Goal: Communication & Community: Answer question/provide support

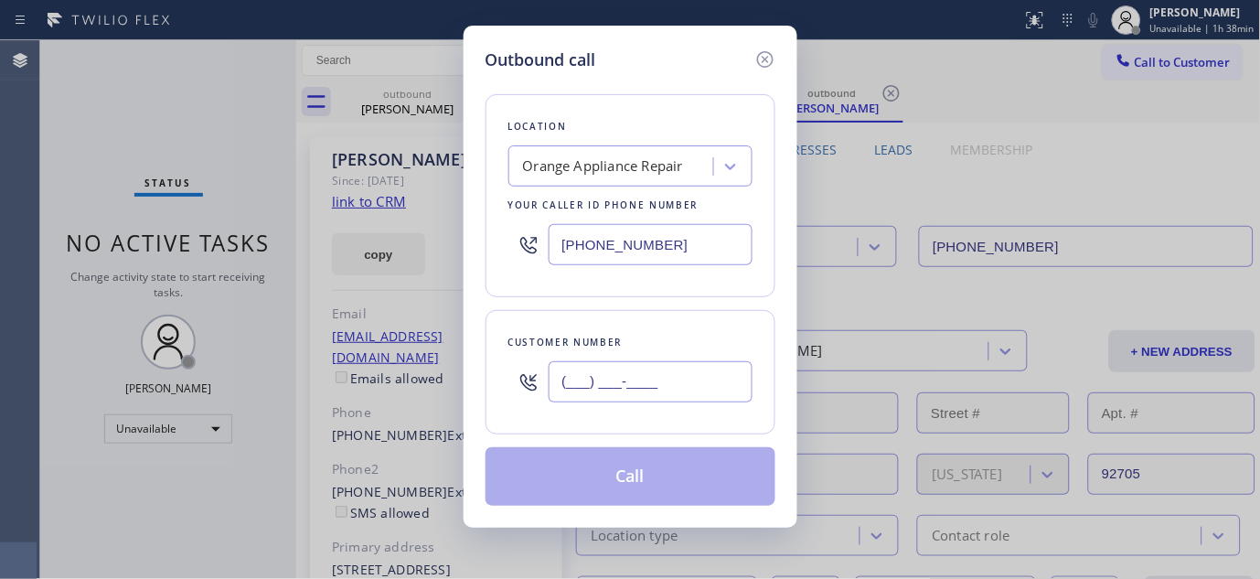
click at [617, 393] on input "(___) ___-____" at bounding box center [650, 381] width 204 height 41
paste input "831) 212-5861"
type input "(831) 212-5861"
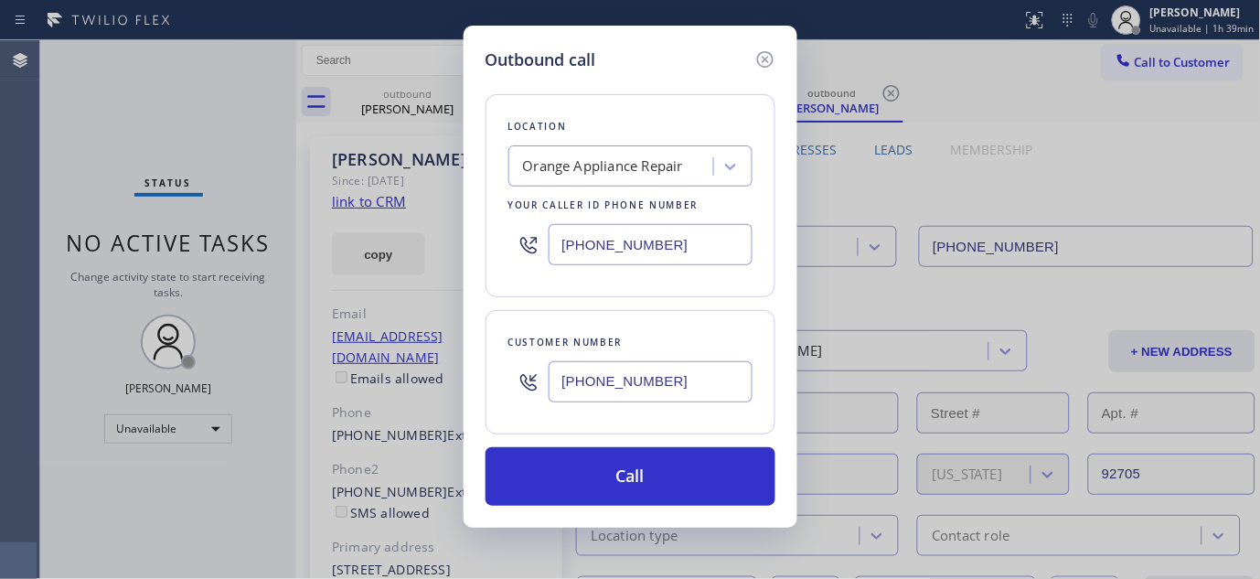
drag, startPoint x: 676, startPoint y: 248, endPoint x: 442, endPoint y: 261, distance: 234.3
click at [452, 267] on div "Outbound call Location Orange Appliance Repair Your caller id phone number (714…" at bounding box center [630, 289] width 1260 height 579
paste input "831) 661-8837"
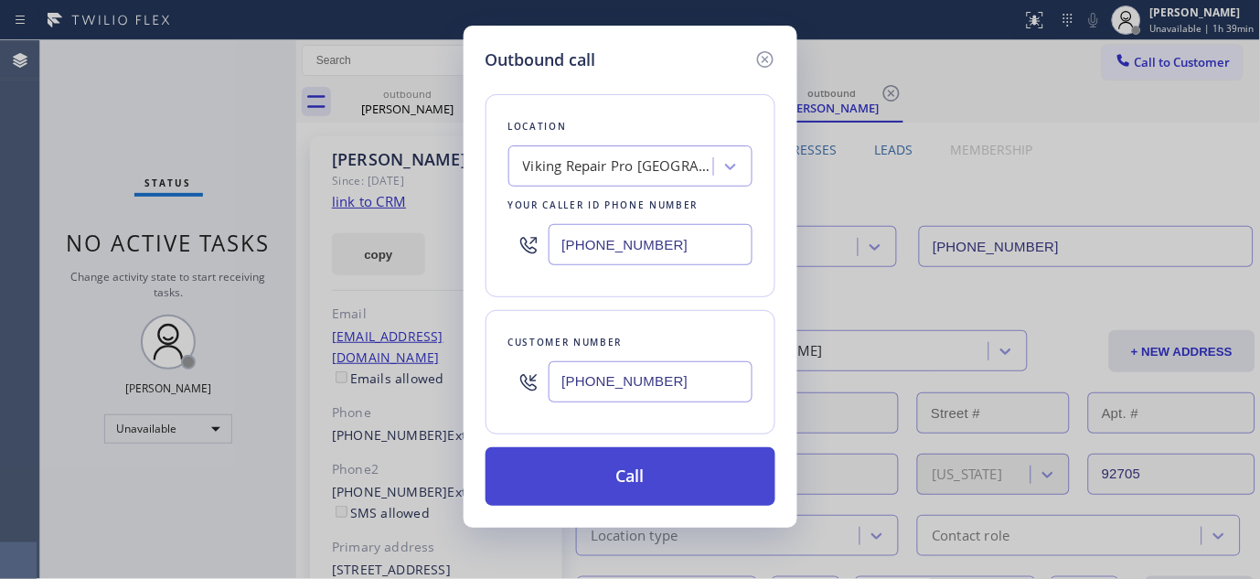
type input "(831) 661-8837"
click at [680, 473] on button "Call" at bounding box center [630, 476] width 290 height 58
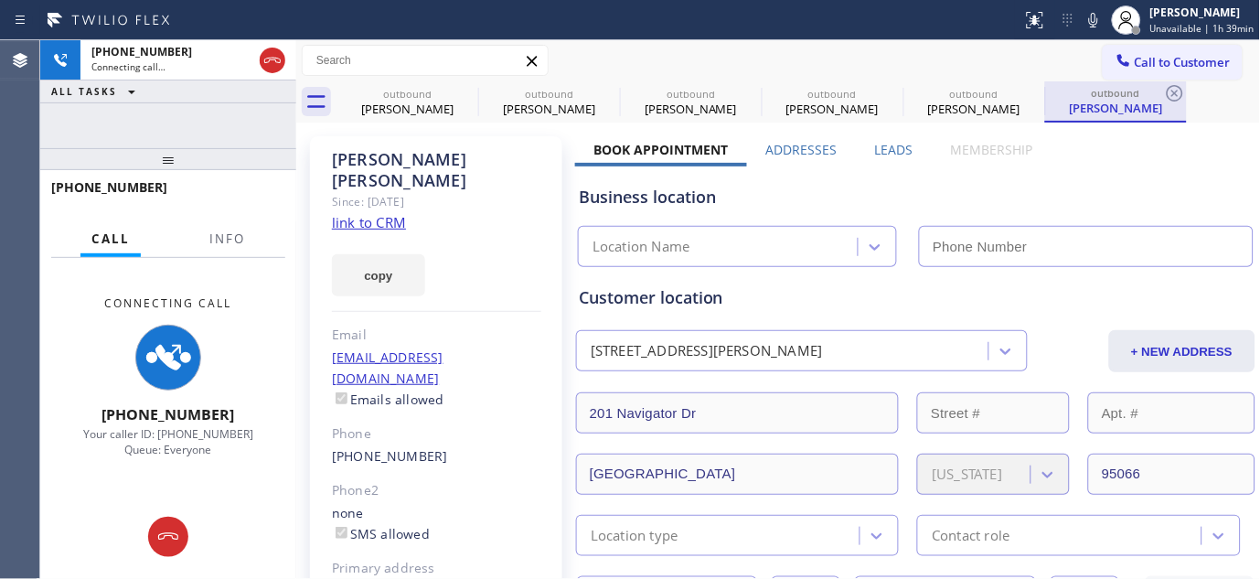
drag, startPoint x: 1097, startPoint y: 26, endPoint x: 1079, endPoint y: 116, distance: 92.3
click at [1097, 26] on icon at bounding box center [1093, 20] width 9 height 15
type input "(831) 661-8837"
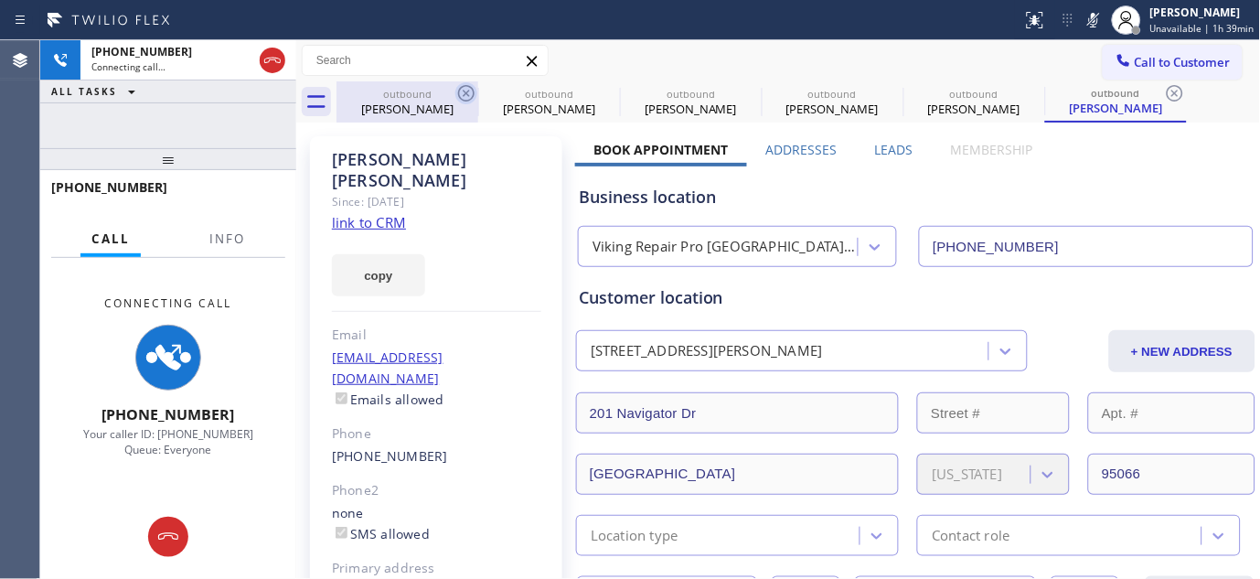
click at [458, 89] on icon at bounding box center [466, 93] width 22 height 22
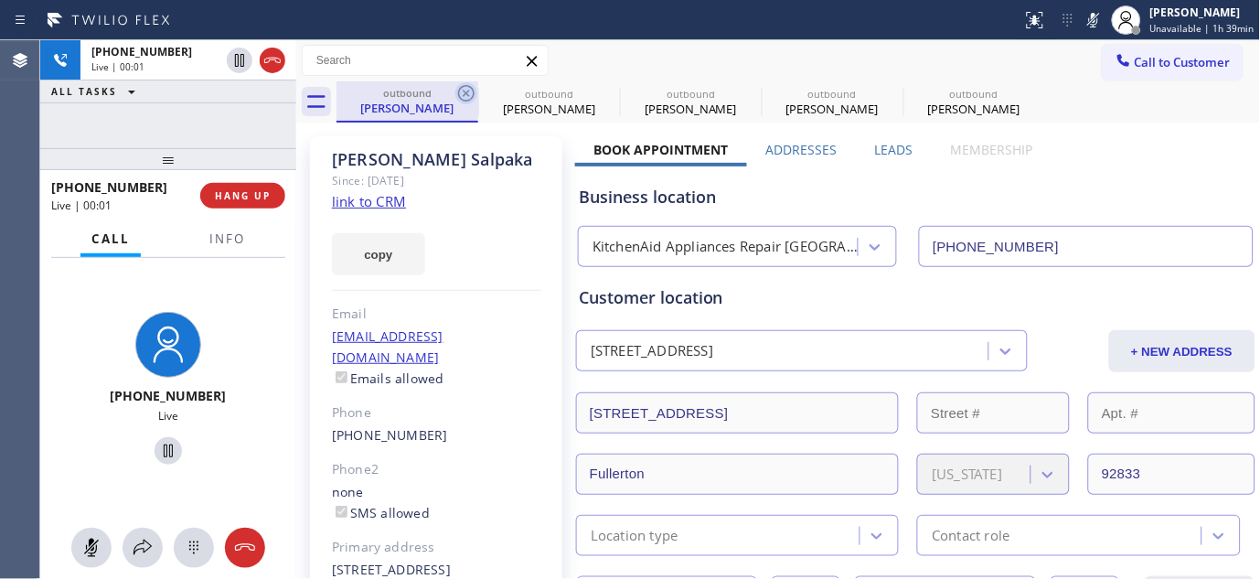
click at [462, 89] on icon at bounding box center [466, 93] width 22 height 22
type input "(714) 855-4254"
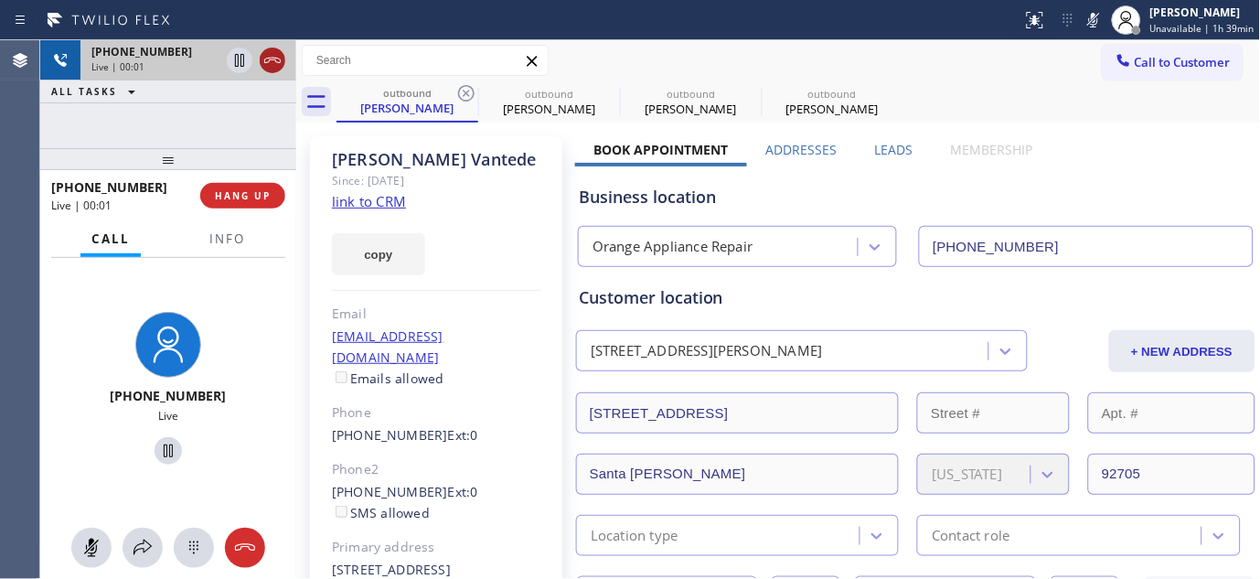
click at [271, 59] on icon at bounding box center [272, 60] width 16 height 5
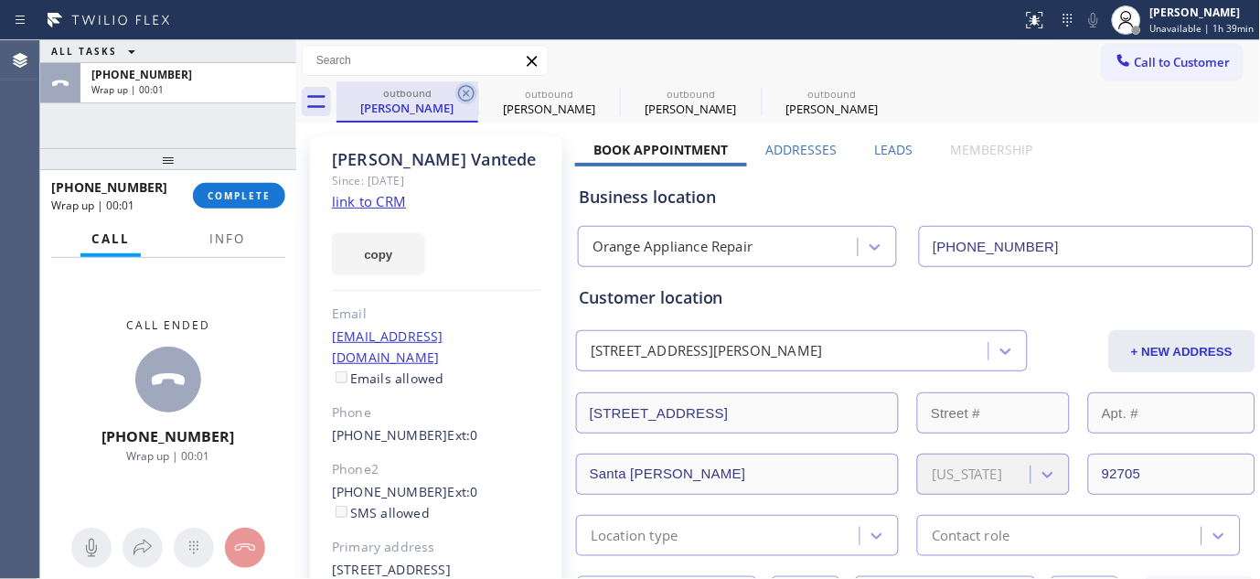
click at [464, 92] on icon at bounding box center [466, 93] width 16 height 16
click at [0, 0] on icon at bounding box center [0, 0] width 0 height 0
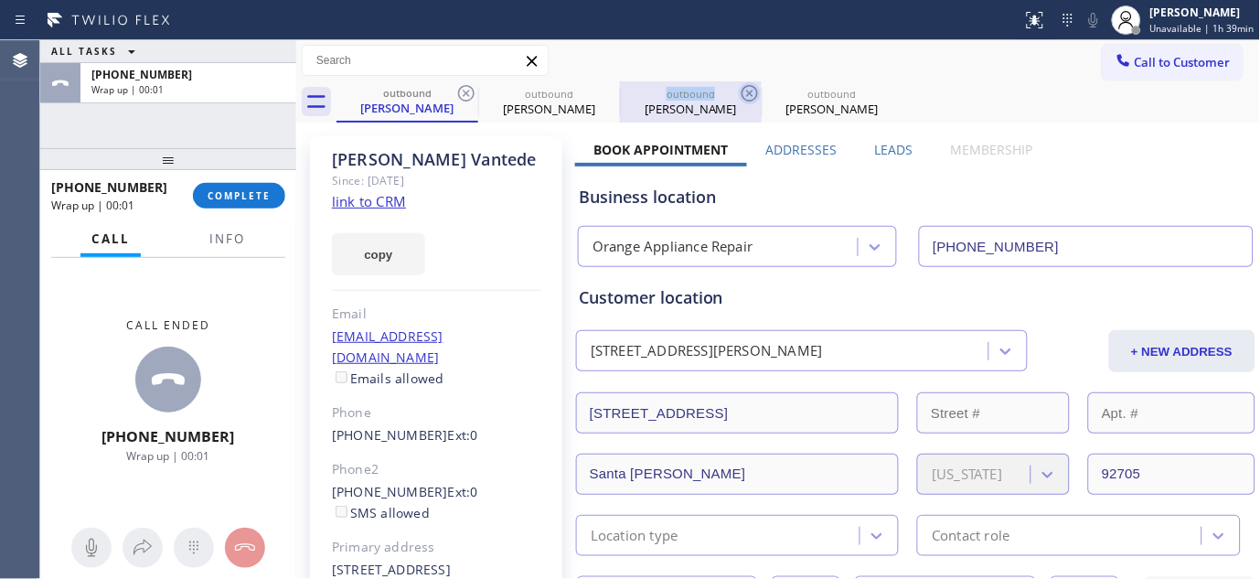
type input "(831) 661-8837"
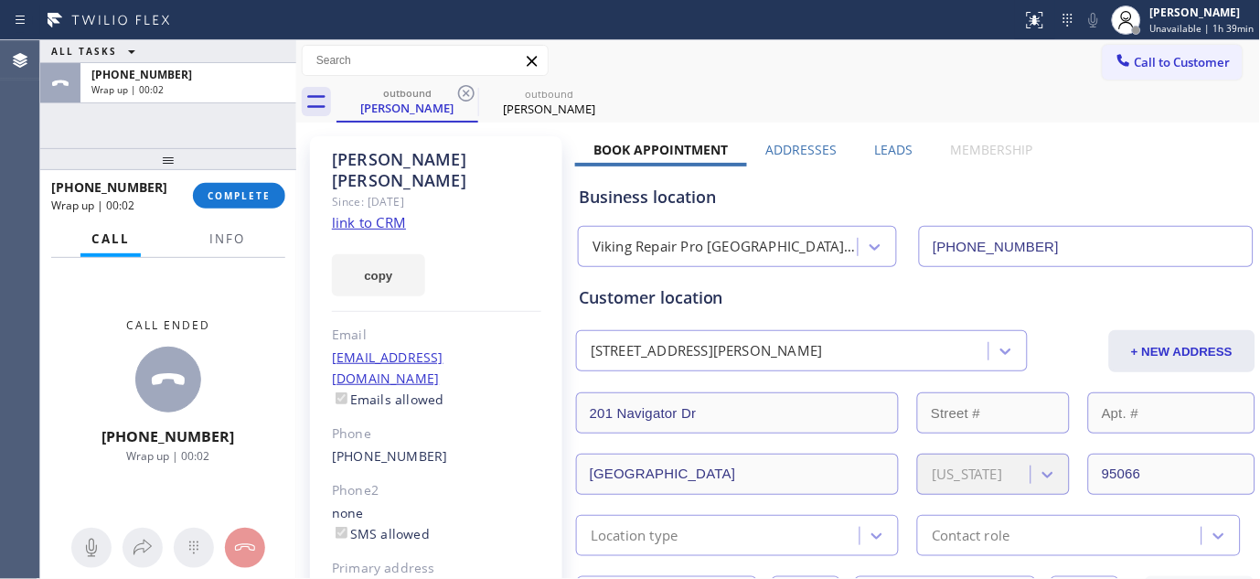
click at [735, 62] on div "Call to Customer Outbound call Location Viking Repair Pro Santa Cruz Your calle…" at bounding box center [778, 61] width 964 height 32
click at [215, 189] on span "COMPLETE" at bounding box center [238, 195] width 63 height 13
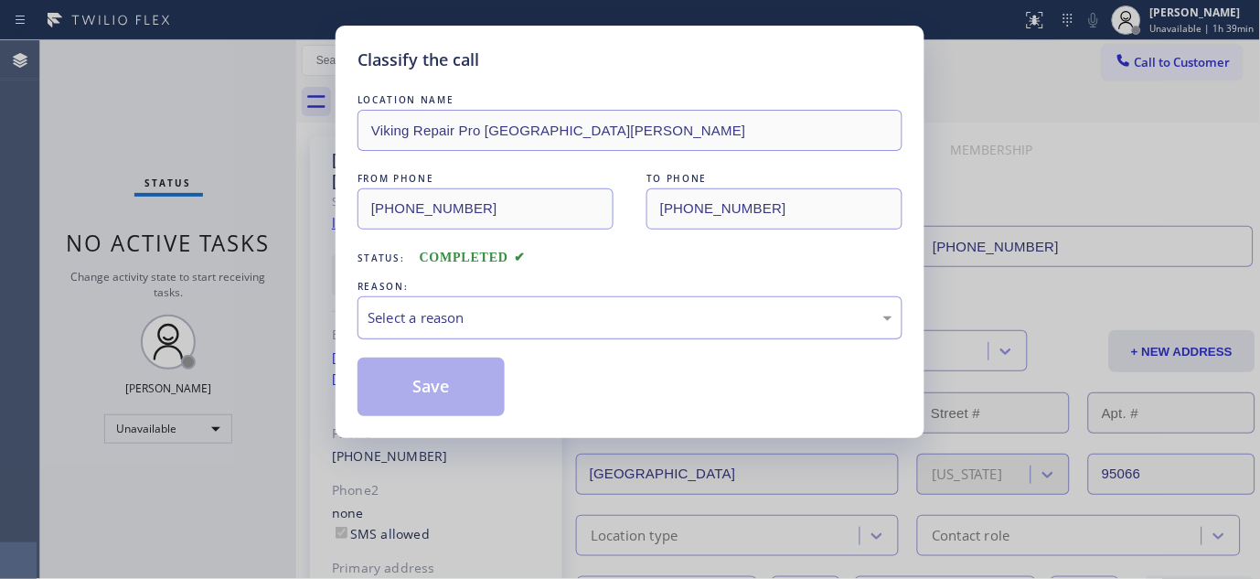
click at [552, 316] on div "Select a reason" at bounding box center [629, 317] width 525 height 21
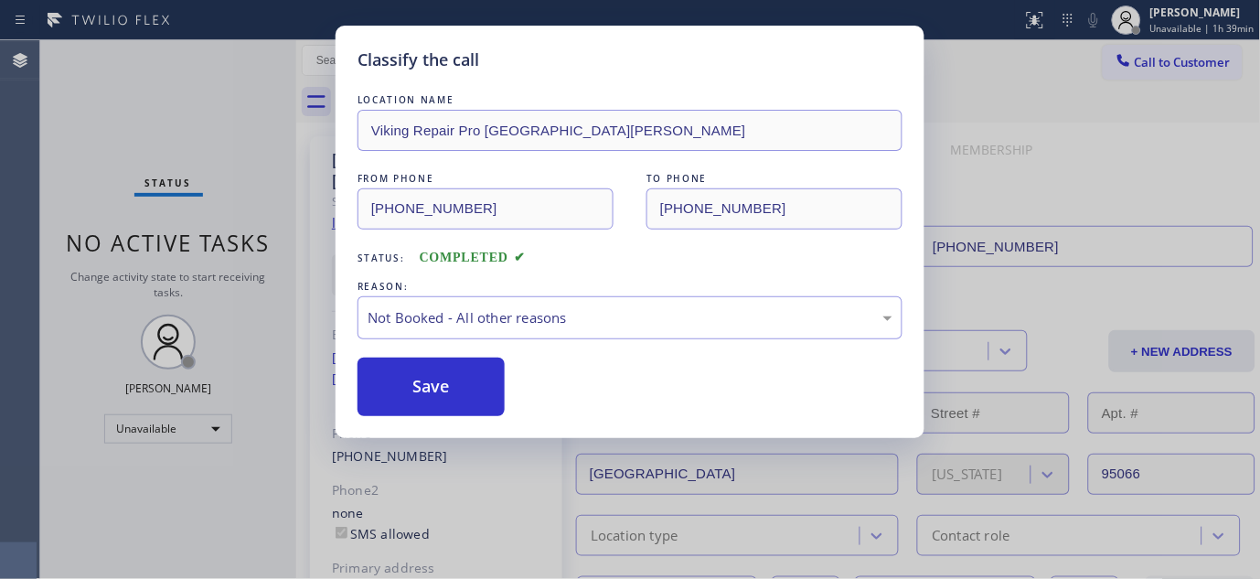
click at [461, 379] on button "Save" at bounding box center [430, 386] width 147 height 58
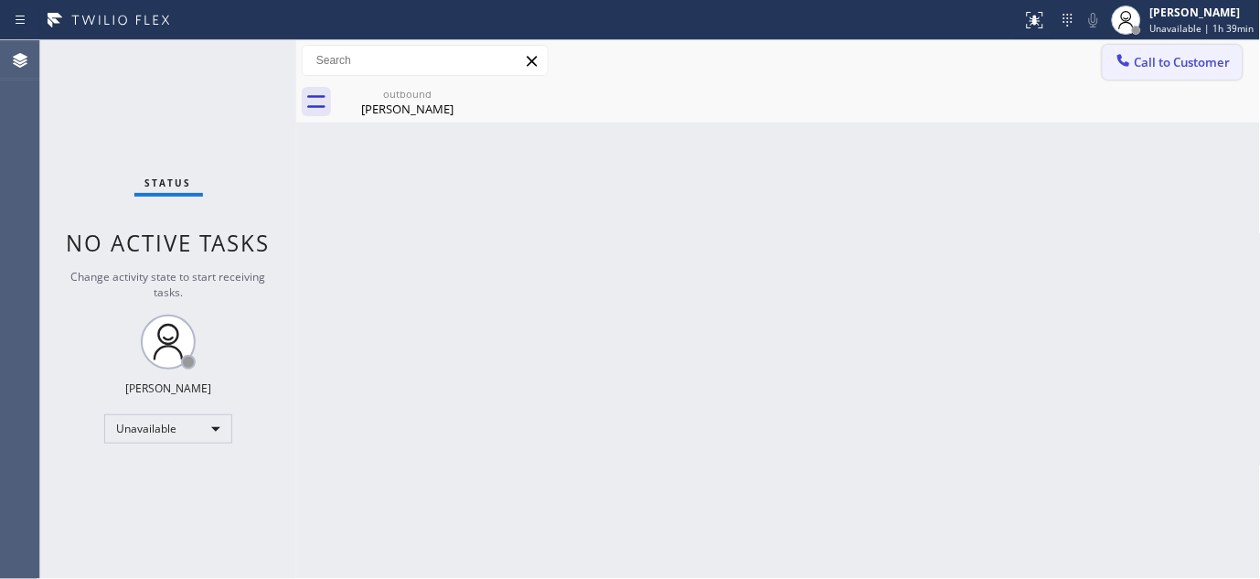
click at [1138, 57] on span "Call to Customer" at bounding box center [1182, 62] width 96 height 16
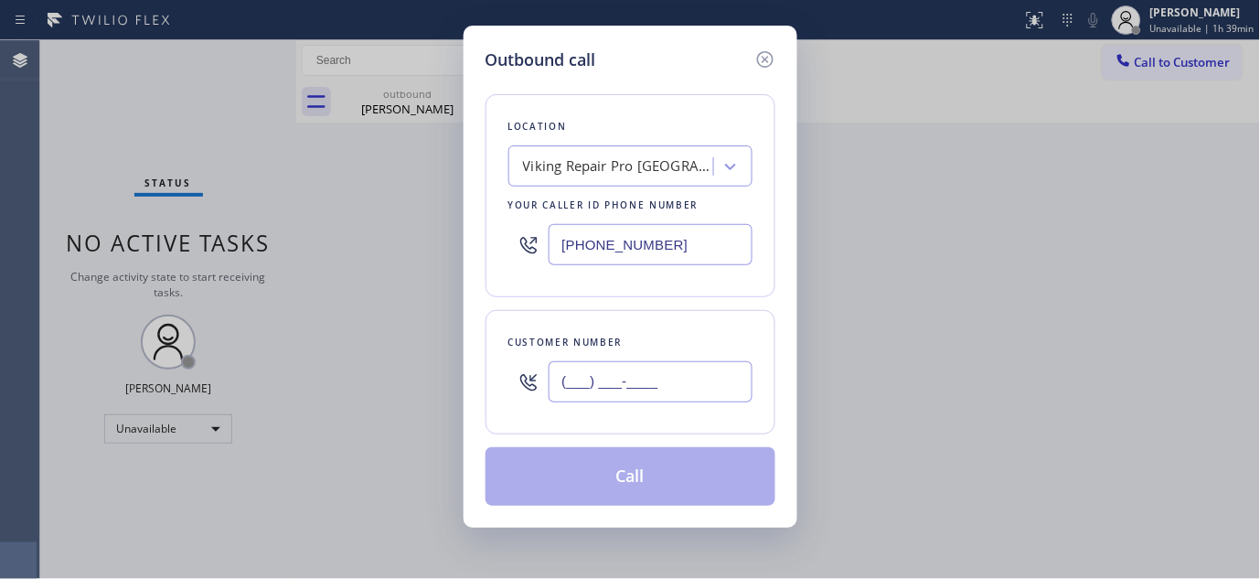
click at [597, 378] on input "(___) ___-____" at bounding box center [650, 381] width 204 height 41
paste input "818) 437-7405"
type input "[PHONE_NUMBER]"
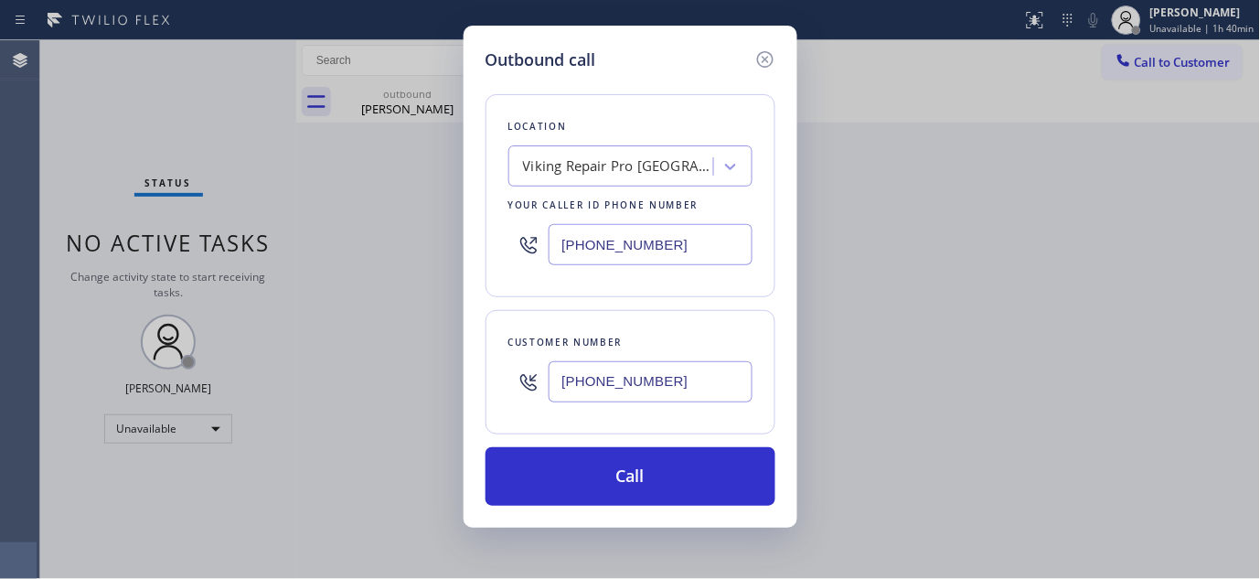
drag, startPoint x: 705, startPoint y: 250, endPoint x: 461, endPoint y: 257, distance: 244.2
click at [461, 257] on div "Outbound call Location Viking Repair Pro Santa Cruz Your caller id phone number…" at bounding box center [630, 289] width 1260 height 579
paste input "323) 870-7123"
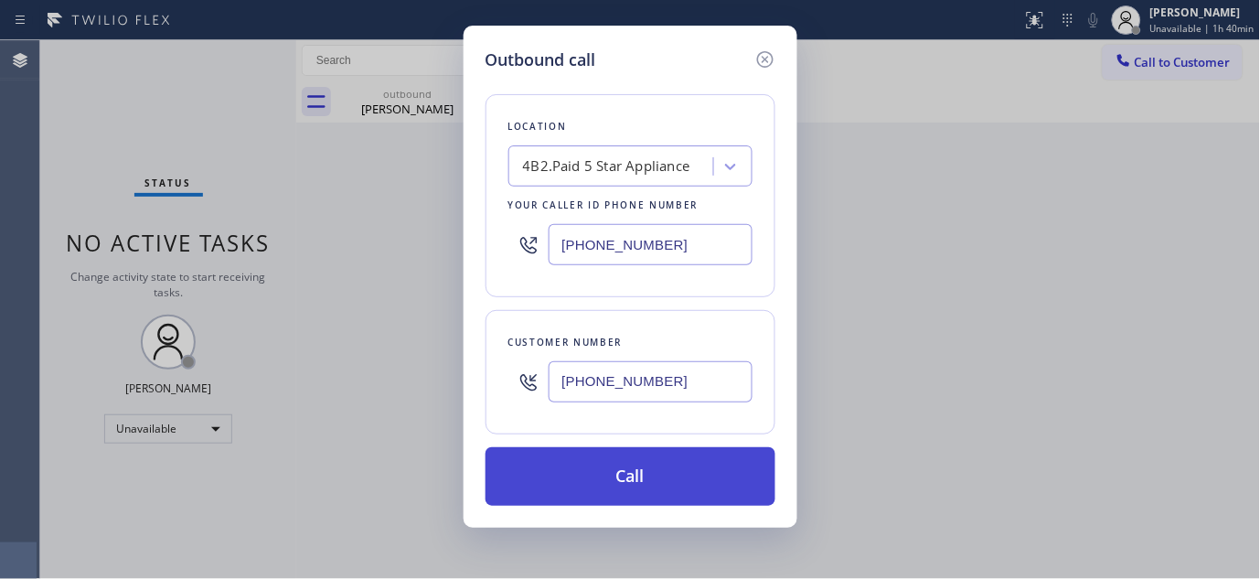
type input "[PHONE_NUMBER]"
click at [688, 489] on button "Call" at bounding box center [630, 476] width 290 height 58
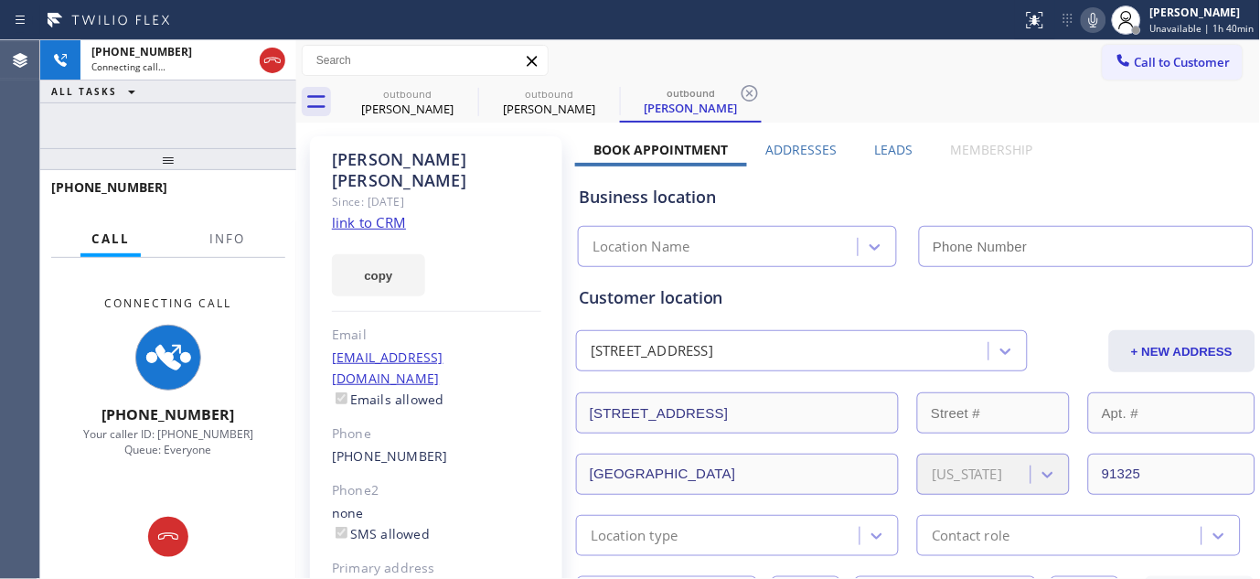
click at [1095, 12] on icon at bounding box center [1093, 20] width 22 height 22
click at [467, 90] on icon at bounding box center [466, 93] width 22 height 22
type input "[PHONE_NUMBER]"
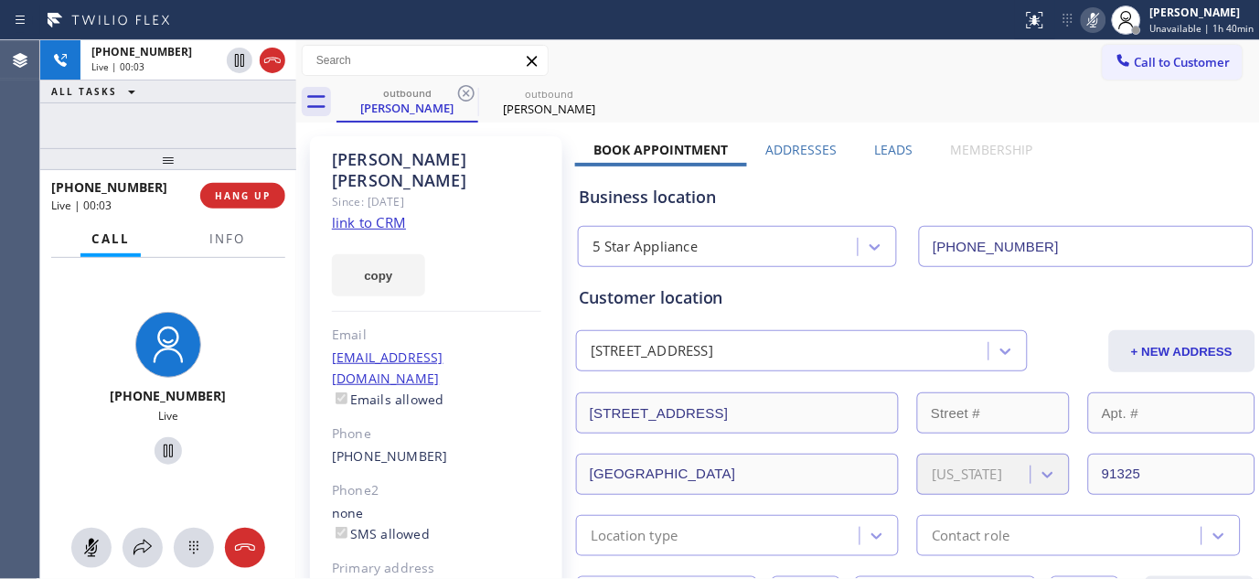
click at [1103, 11] on icon at bounding box center [1093, 20] width 22 height 22
click at [1095, 16] on icon at bounding box center [1093, 20] width 22 height 22
click at [1093, 18] on icon at bounding box center [1093, 20] width 22 height 22
drag, startPoint x: 253, startPoint y: 172, endPoint x: 622, endPoint y: 28, distance: 395.3
click at [262, 90] on div "+18184377405 Live | 00:25 ALL TASKS ALL TASKS ACTIVE TASKS TASKS IN WRAP UP +18…" at bounding box center [168, 309] width 256 height 538
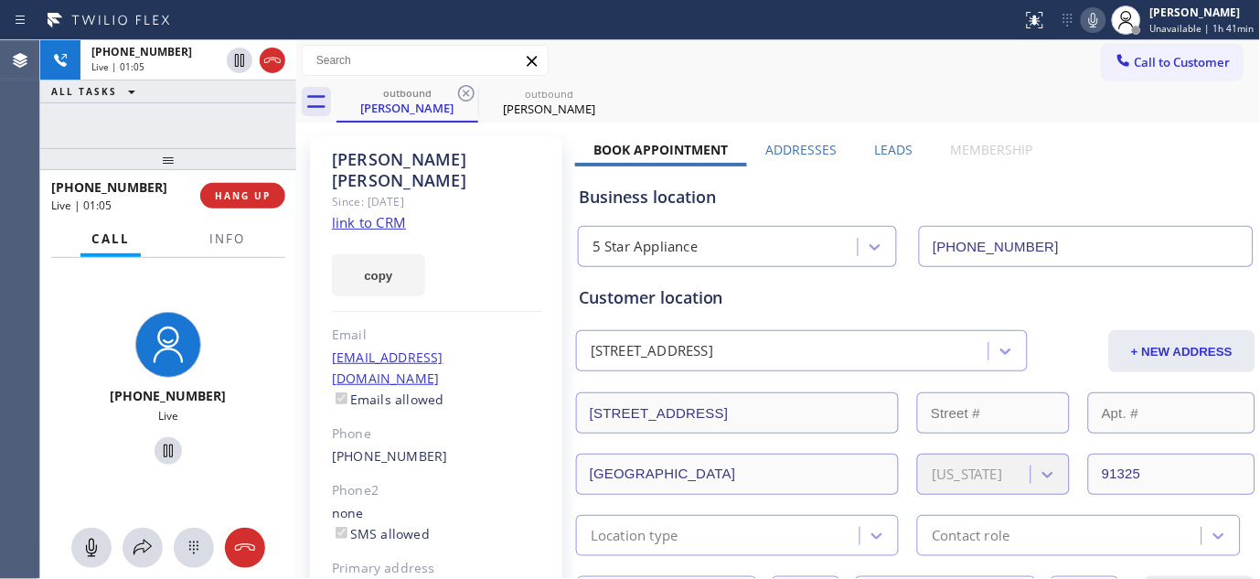
drag, startPoint x: 223, startPoint y: 165, endPoint x: 307, endPoint y: 20, distance: 167.9
click at [236, 87] on div "+18184377405 Live | 01:05 ALL TASKS ALL TASKS ACTIVE TASKS TASKS IN WRAP UP +18…" at bounding box center [168, 309] width 256 height 538
drag, startPoint x: 198, startPoint y: 161, endPoint x: 236, endPoint y: 108, distance: 64.9
click at [199, 134] on div "+18184377405 Live | 01:12 ALL TASKS ALL TASKS ACTIVE TASKS TASKS IN WRAP UP +18…" at bounding box center [168, 309] width 256 height 538
click at [239, 192] on span "HANG UP" at bounding box center [243, 195] width 56 height 13
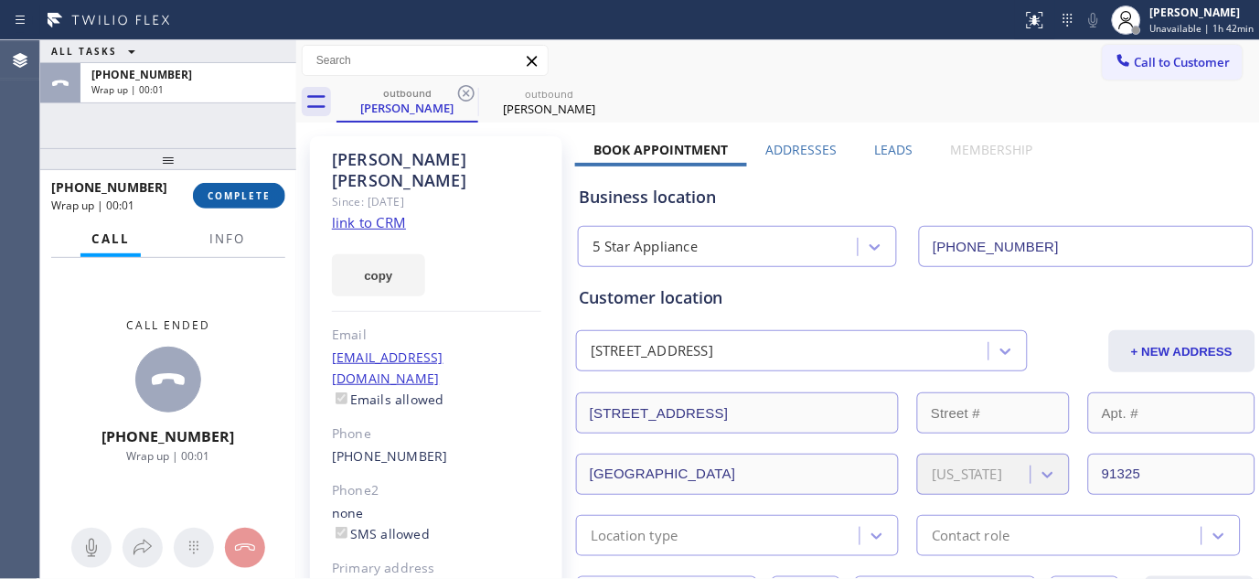
click at [238, 192] on span "COMPLETE" at bounding box center [238, 195] width 63 height 13
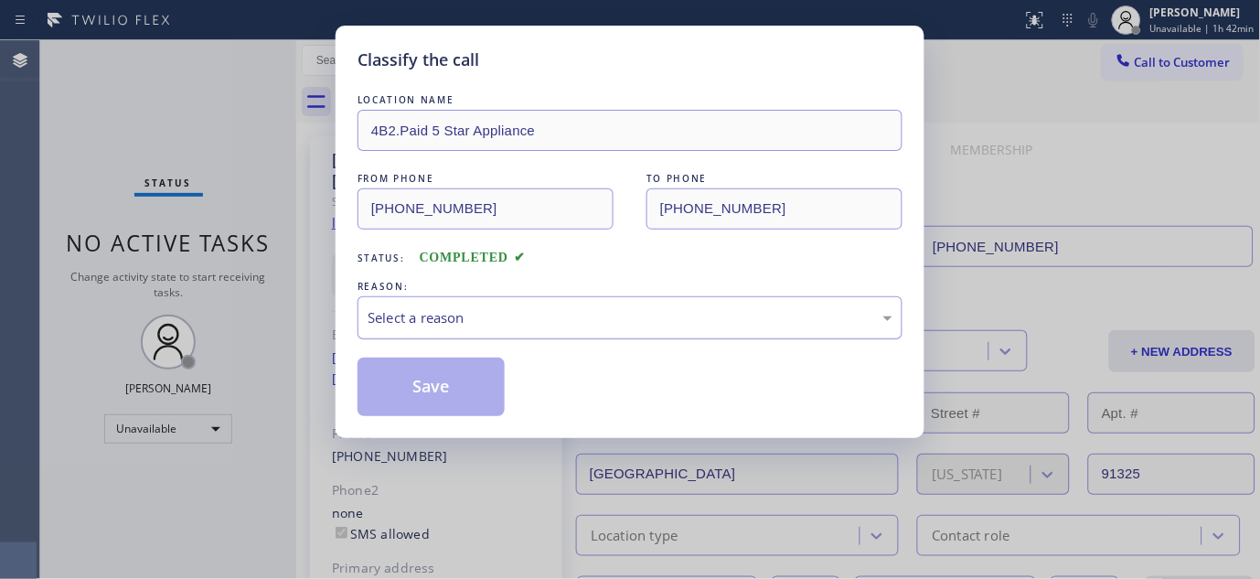
click at [476, 308] on div "Select a reason" at bounding box center [629, 317] width 525 height 21
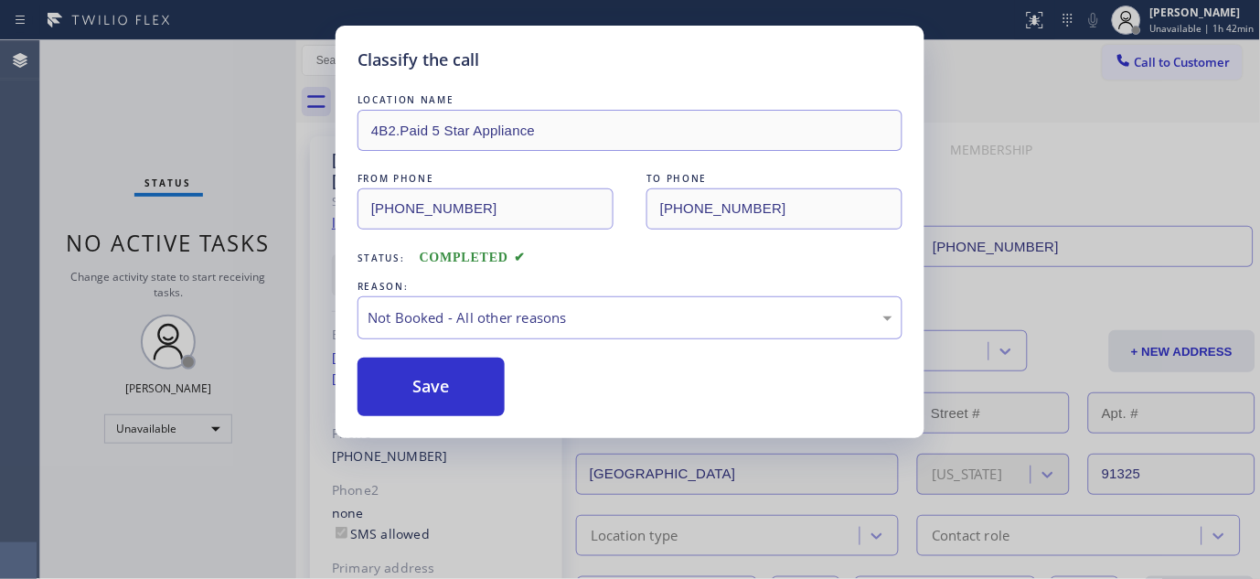
click at [420, 385] on button "Save" at bounding box center [430, 386] width 147 height 58
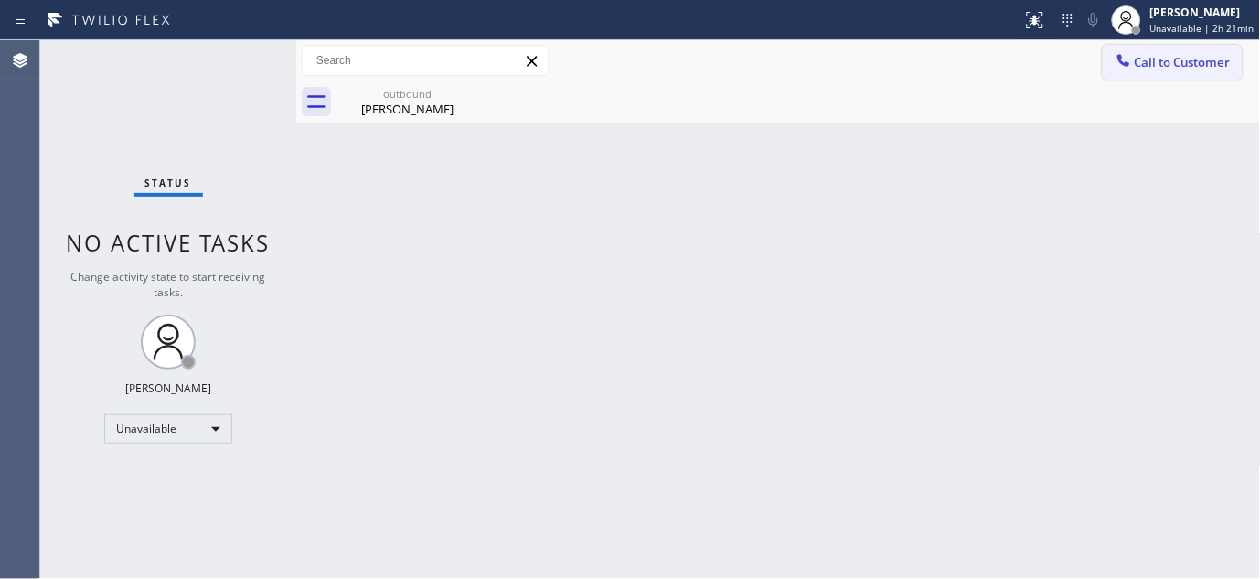
click at [1175, 46] on button "Call to Customer" at bounding box center [1172, 62] width 140 height 35
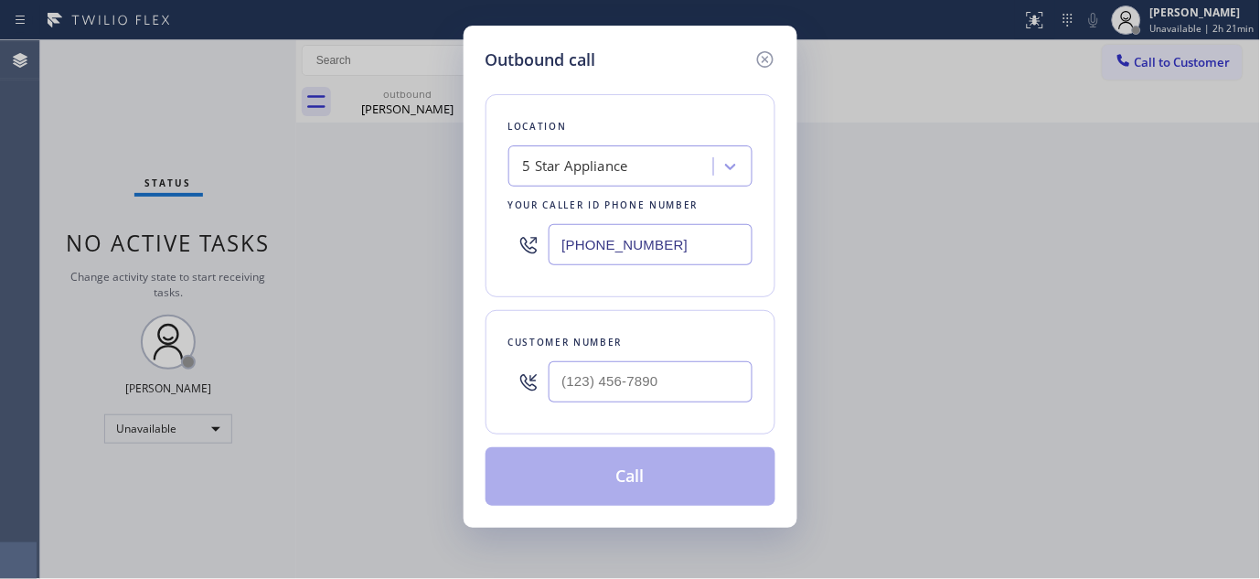
drag, startPoint x: 718, startPoint y: 254, endPoint x: 918, endPoint y: 172, distance: 215.6
click at [322, 250] on div "Outbound call Location 5 Star Appliance Your caller id phone number (323) 870-7…" at bounding box center [630, 289] width 1260 height 579
paste input "650) 935-4987"
type input "[PHONE_NUMBER]"
click at [670, 384] on input "(___) ___-____" at bounding box center [650, 381] width 204 height 41
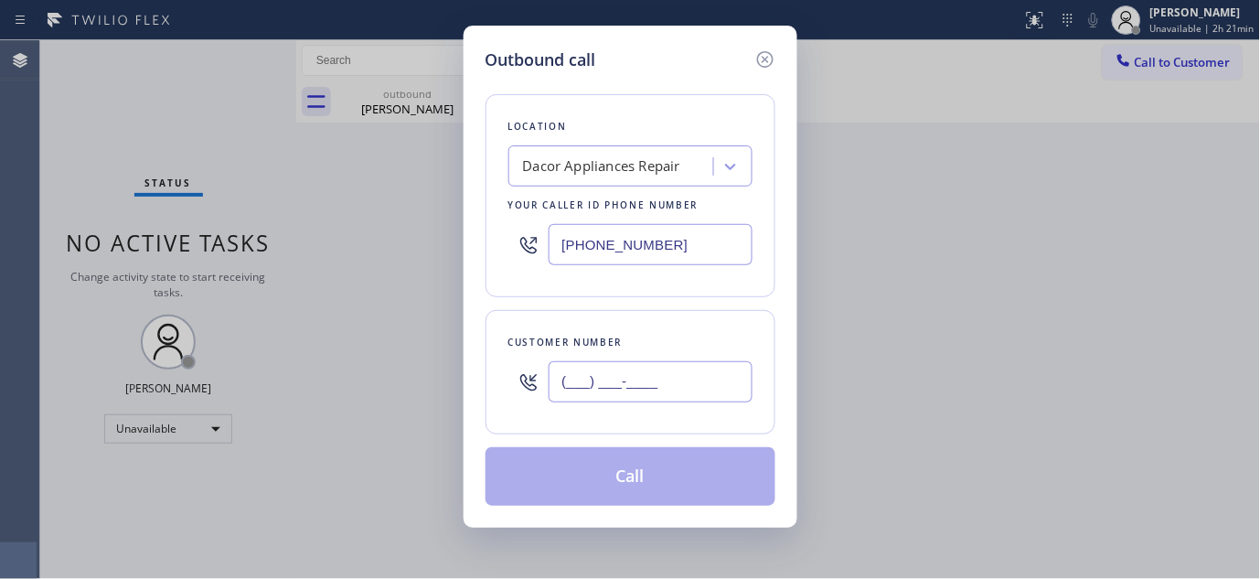
paste input "415) 320-3746"
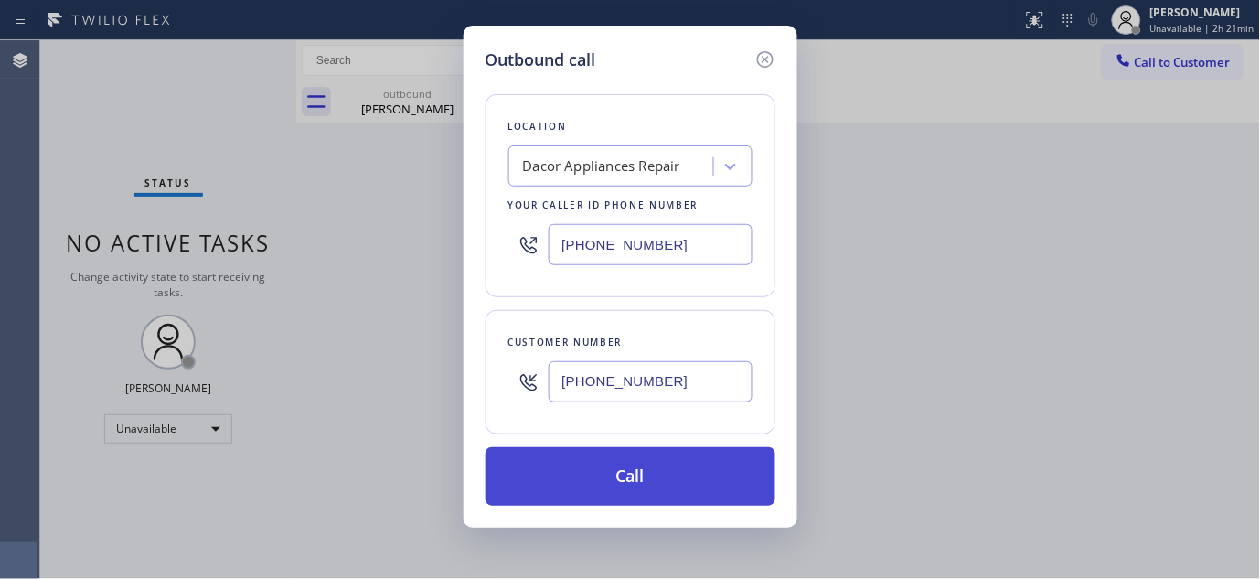
type input "[PHONE_NUMBER]"
click at [699, 472] on button "Call" at bounding box center [630, 476] width 290 height 58
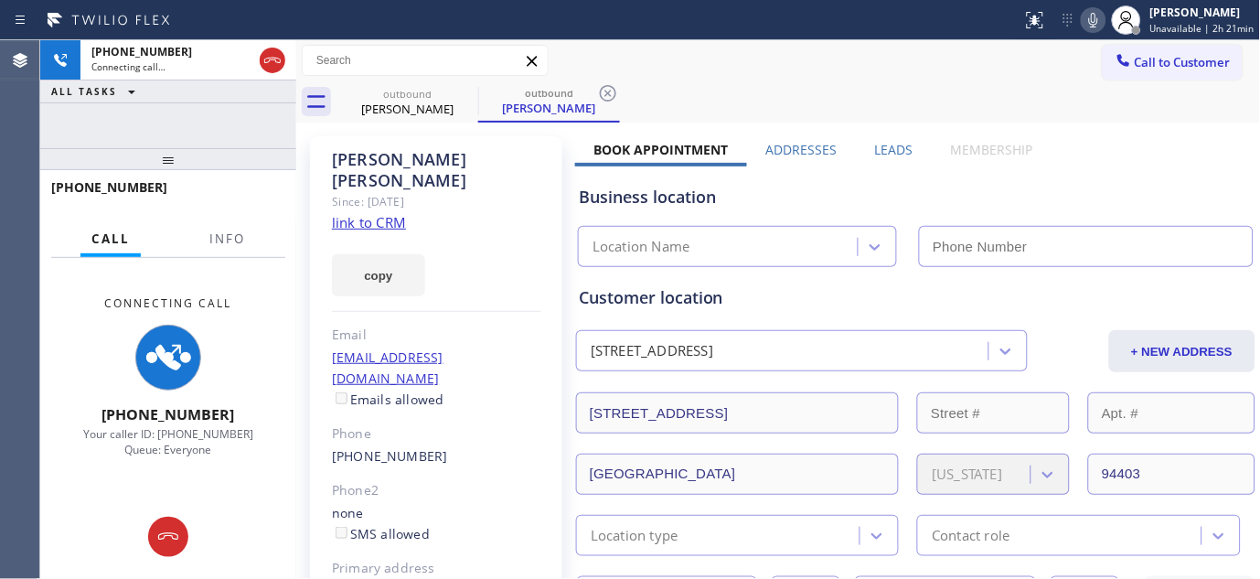
click at [1097, 16] on icon at bounding box center [1093, 20] width 9 height 15
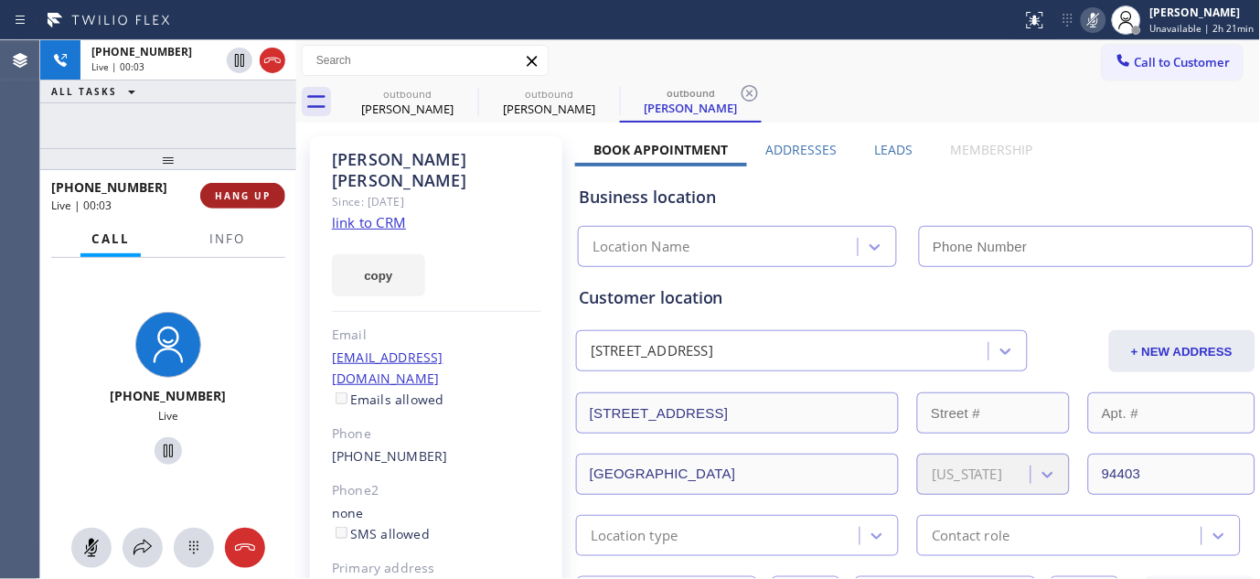
click at [269, 197] on span "HANG UP" at bounding box center [243, 195] width 56 height 13
type input "[PHONE_NUMBER]"
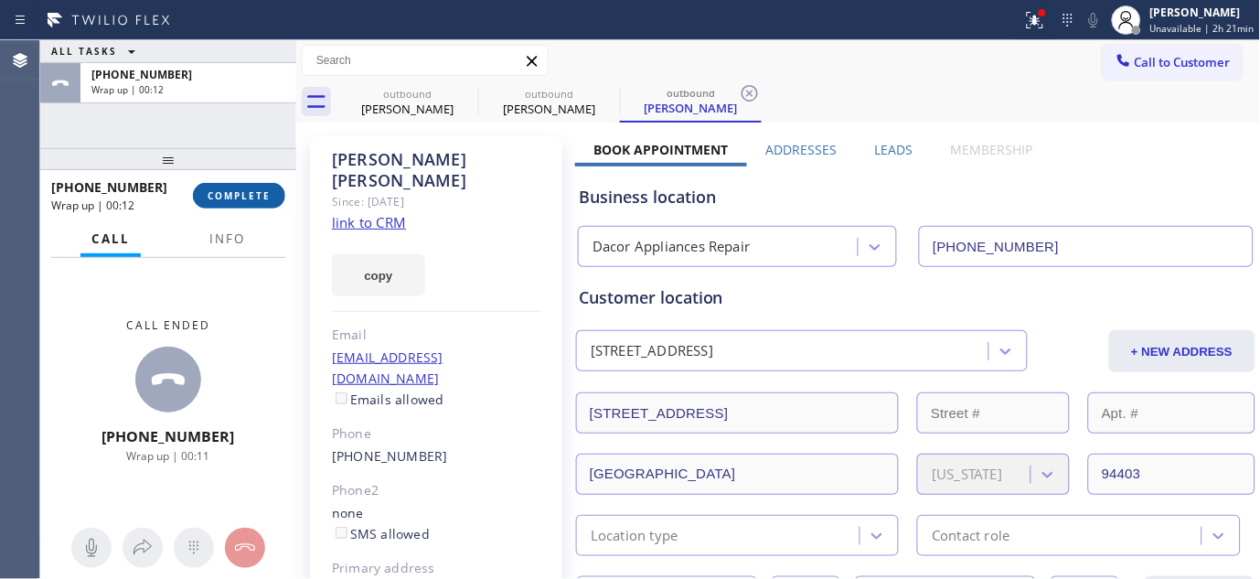
click at [268, 203] on button "COMPLETE" at bounding box center [239, 196] width 92 height 26
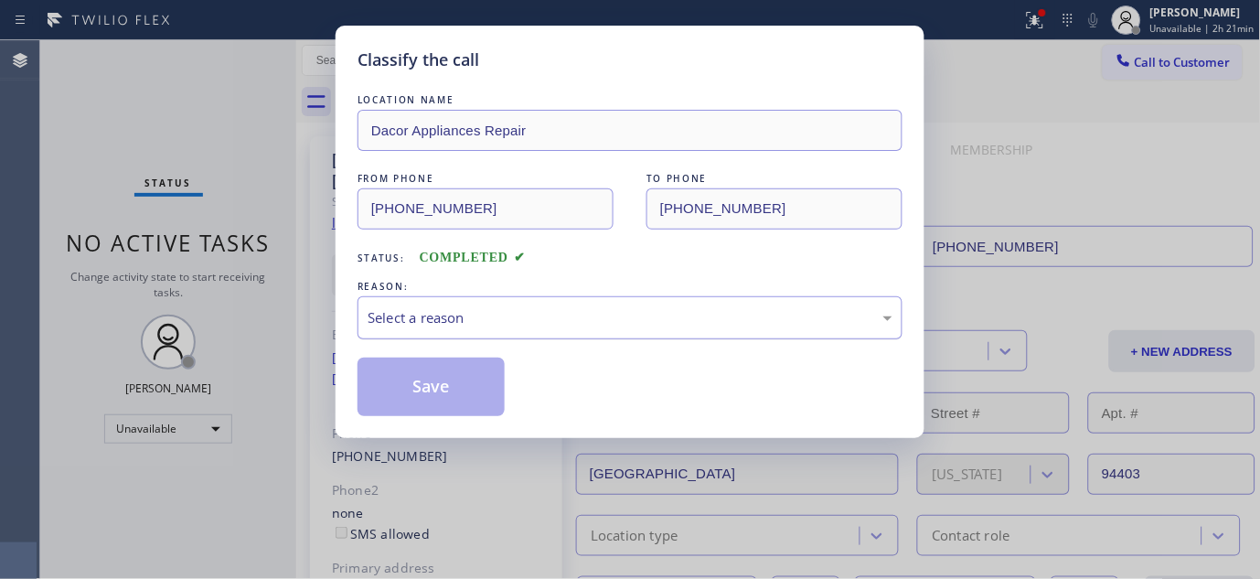
click at [488, 315] on div "Select a reason" at bounding box center [629, 317] width 525 height 21
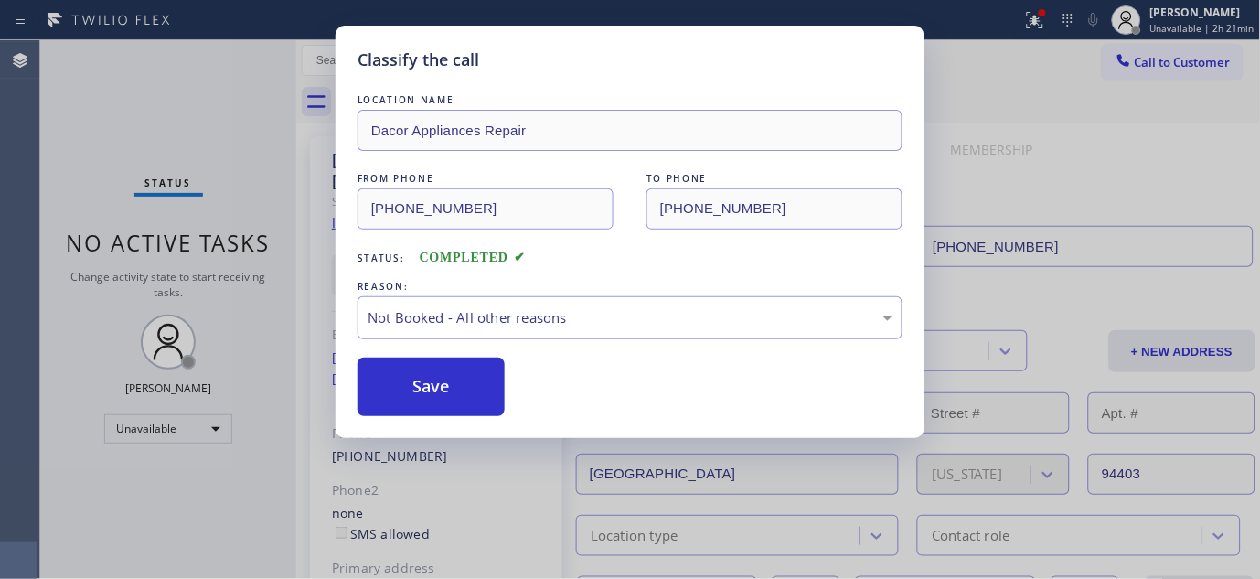
click at [443, 373] on button "Save" at bounding box center [430, 386] width 147 height 58
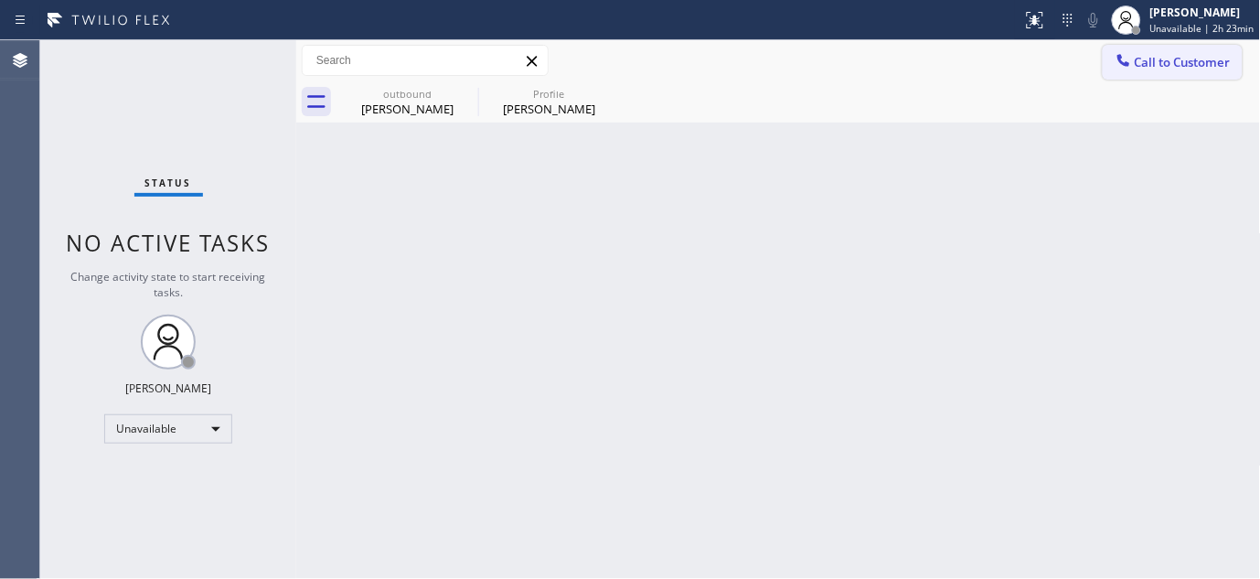
click at [1198, 59] on span "Call to Customer" at bounding box center [1182, 62] width 96 height 16
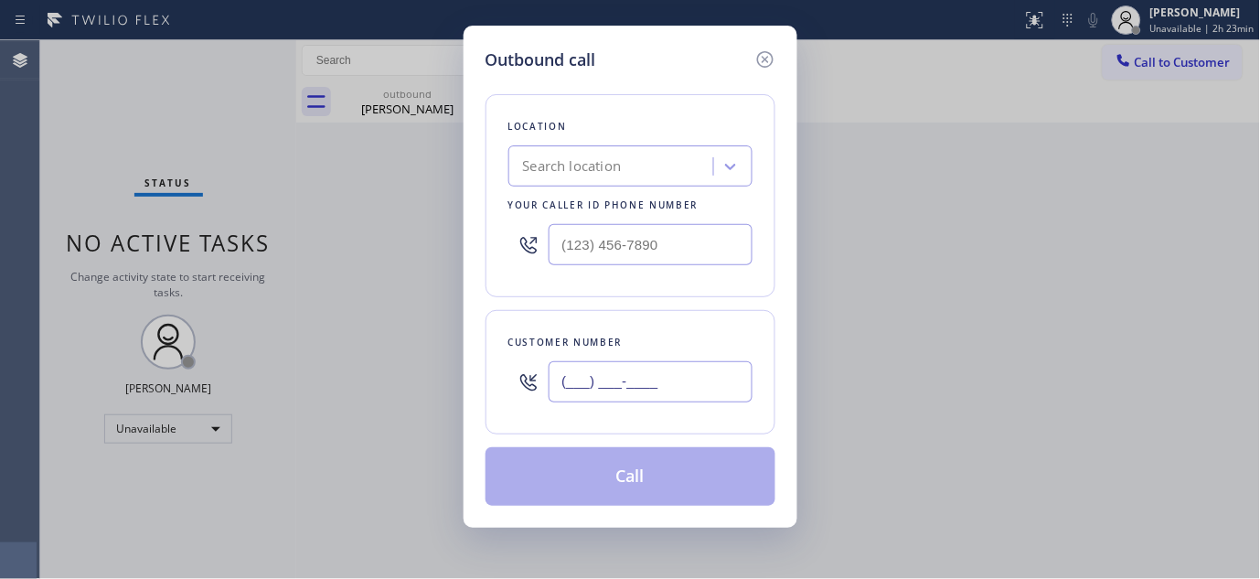
click at [637, 378] on input "(___) ___-____" at bounding box center [650, 381] width 204 height 41
paste input "415) 320-3746"
type input "[PHONE_NUMBER]"
paste input "650) 935-4987"
drag, startPoint x: 704, startPoint y: 251, endPoint x: 409, endPoint y: 239, distance: 295.5
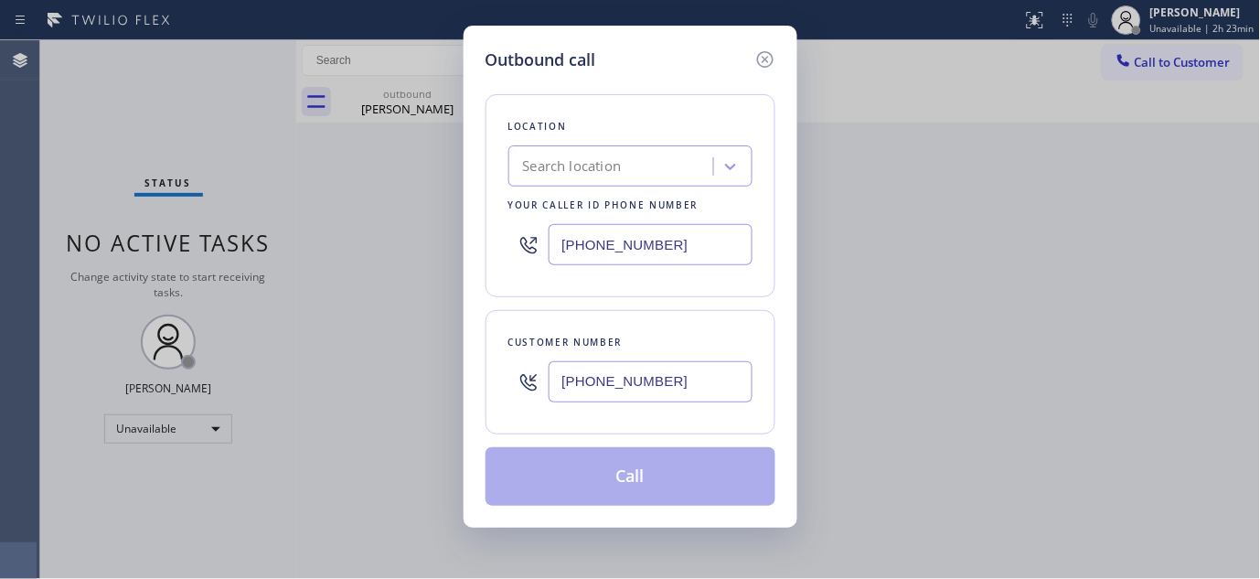
click at [409, 239] on div "Outbound call Location Search location Your caller id phone number [PHONE_NUMBE…" at bounding box center [630, 289] width 1260 height 579
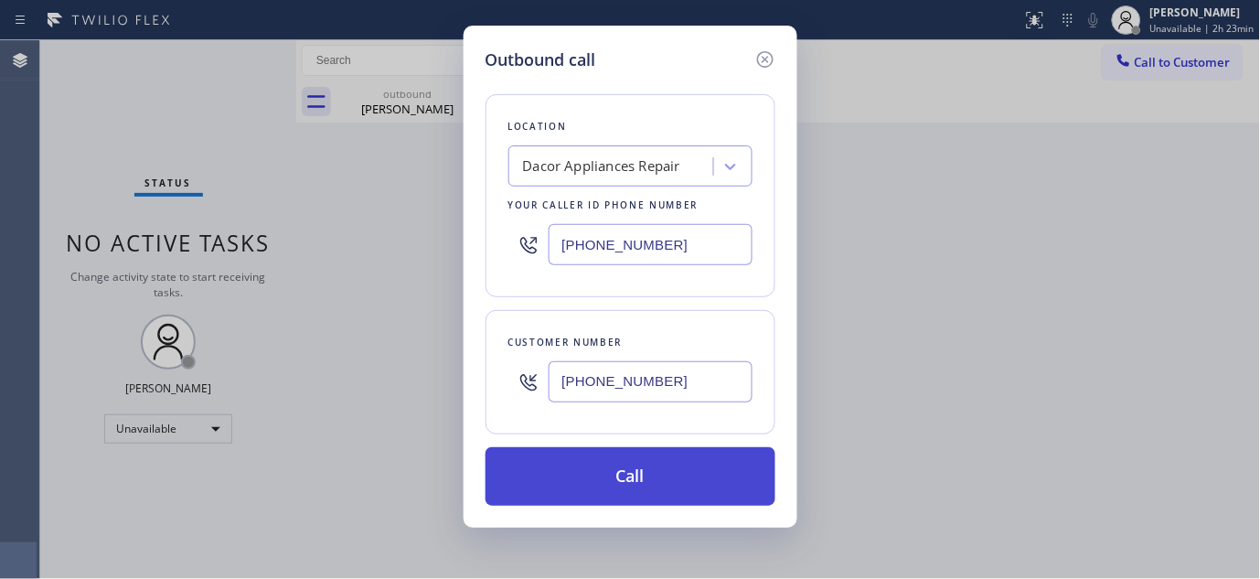
type input "[PHONE_NUMBER]"
click at [724, 480] on button "Call" at bounding box center [630, 476] width 290 height 58
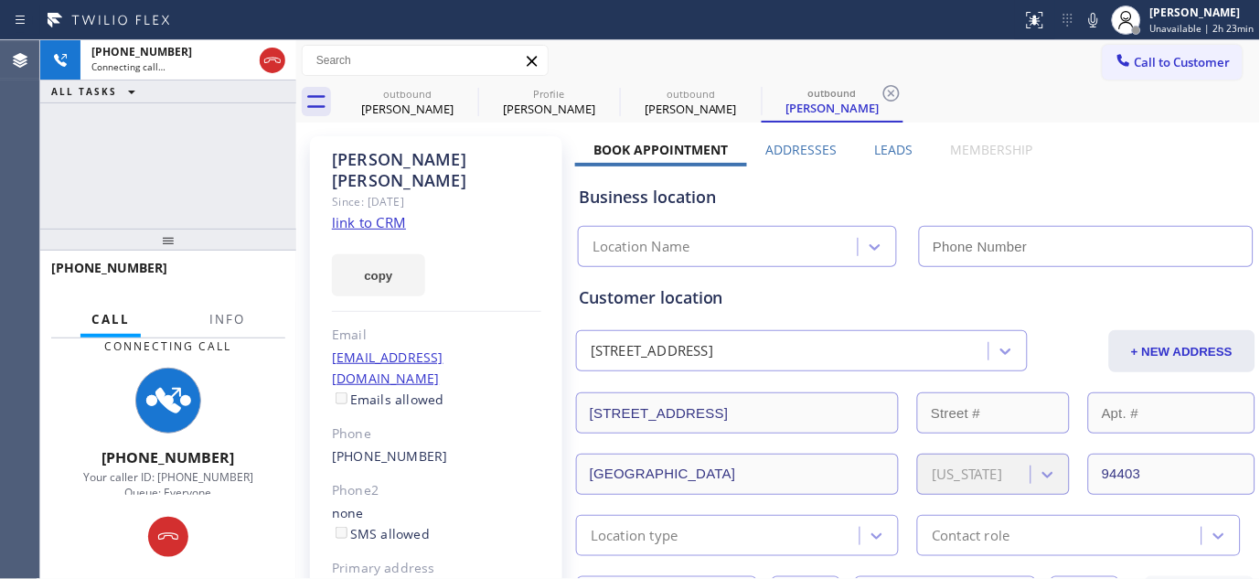
type input "[PHONE_NUMBER]"
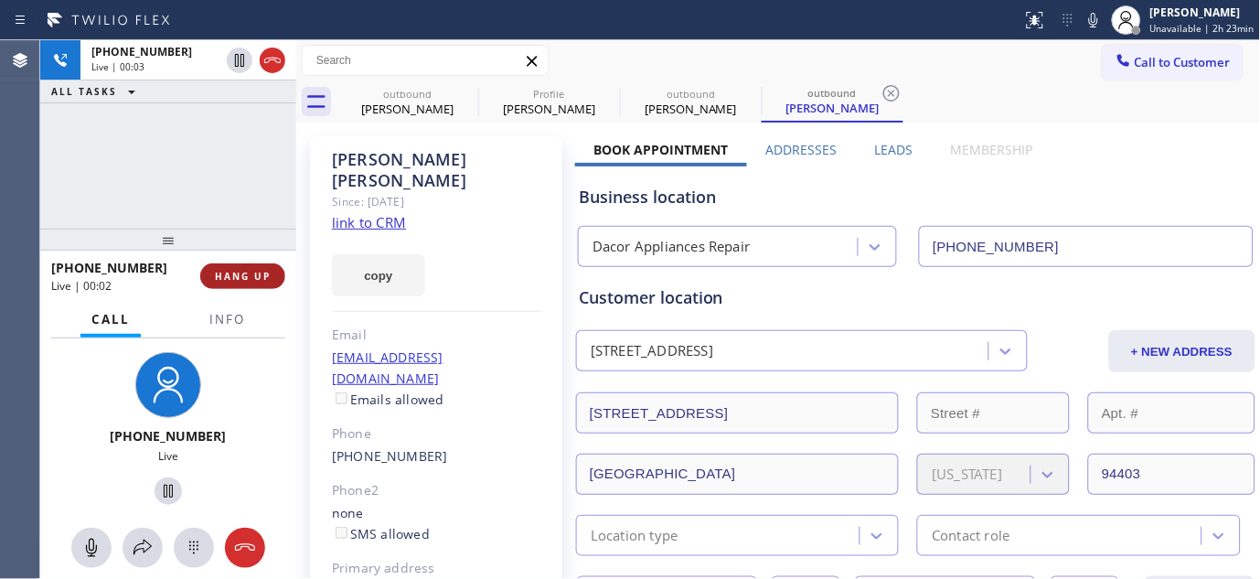
click at [232, 268] on button "HANG UP" at bounding box center [242, 276] width 85 height 26
drag, startPoint x: 224, startPoint y: 233, endPoint x: 230, endPoint y: 19, distance: 214.0
click at [208, 27] on div "Status report No issues detected If you experience an issue, please download th…" at bounding box center [630, 289] width 1260 height 579
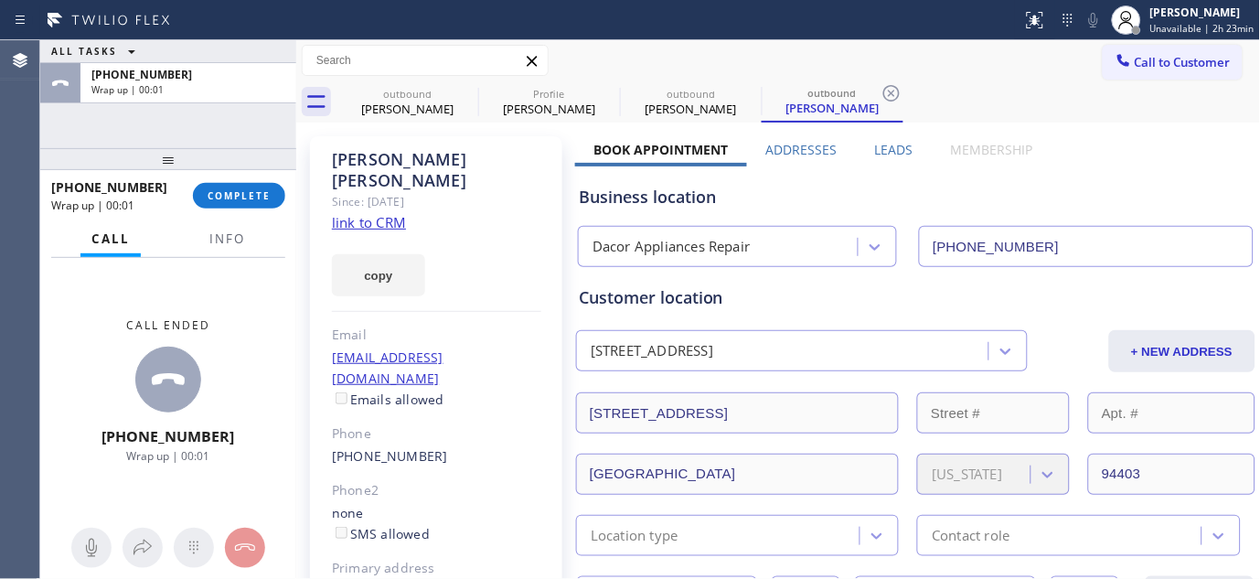
click at [258, 177] on div "[PHONE_NUMBER] Wrap up | 00:01 COMPLETE" at bounding box center [168, 196] width 234 height 48
click at [251, 189] on span "COMPLETE" at bounding box center [238, 195] width 63 height 13
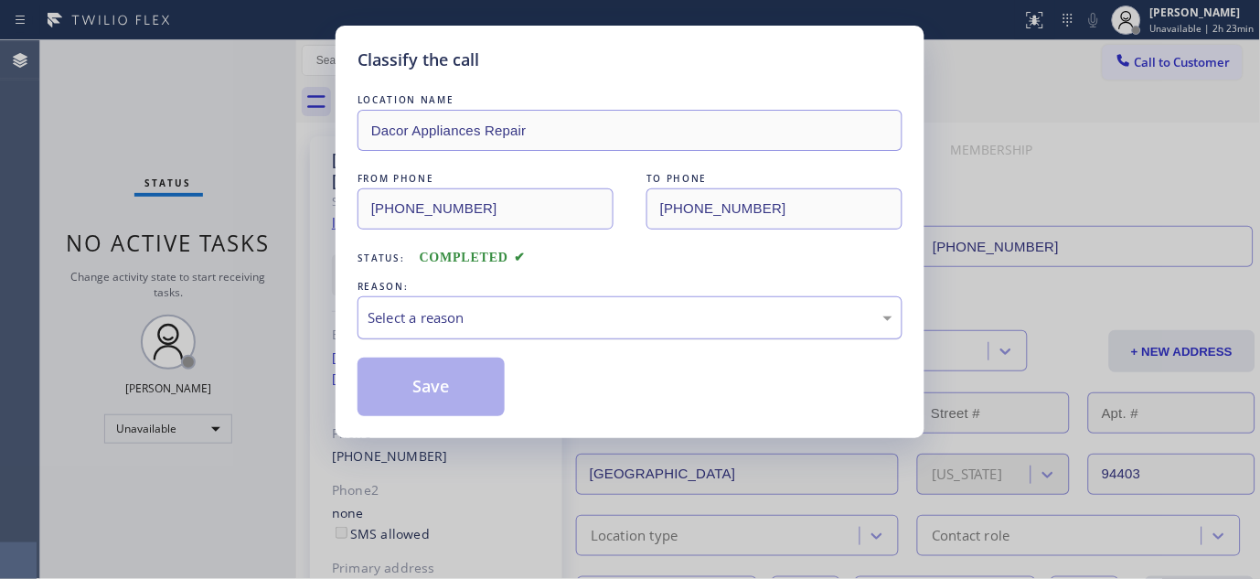
click at [476, 307] on div "Select a reason" at bounding box center [629, 317] width 525 height 21
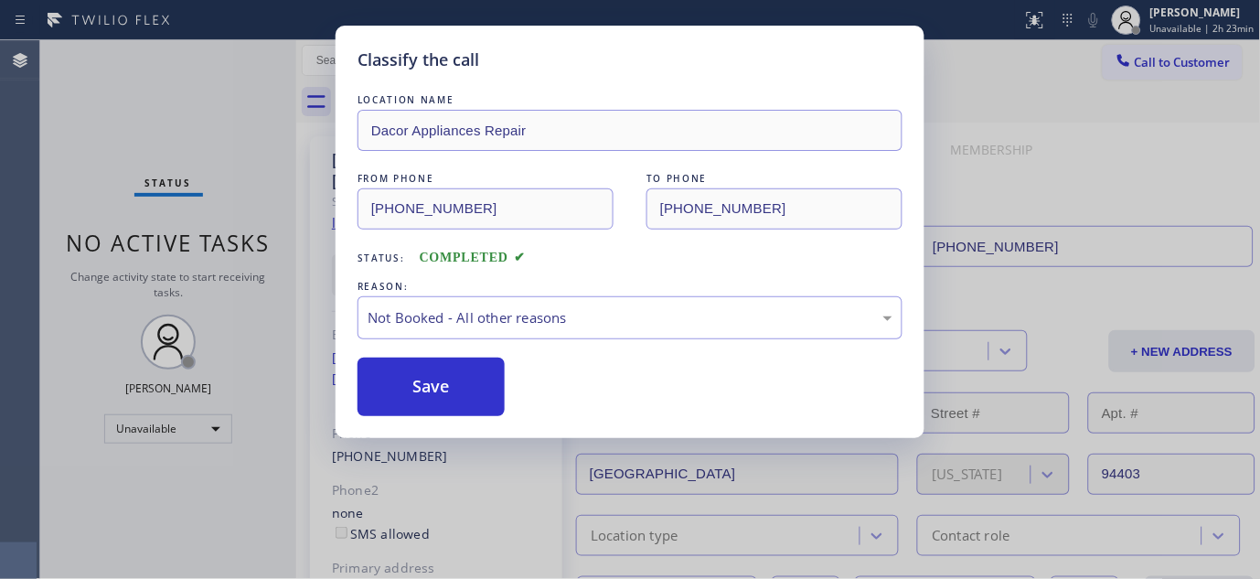
click at [434, 380] on button "Save" at bounding box center [430, 386] width 147 height 58
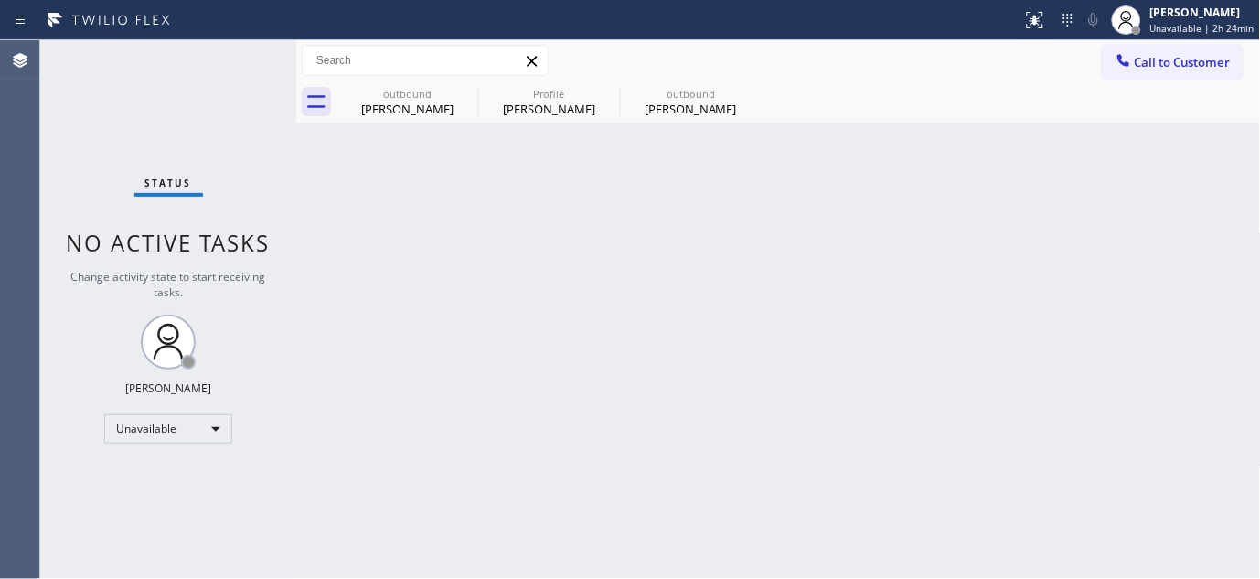
drag, startPoint x: 1149, startPoint y: 60, endPoint x: 1064, endPoint y: 92, distance: 90.8
click at [1149, 60] on span "Call to Customer" at bounding box center [1182, 62] width 96 height 16
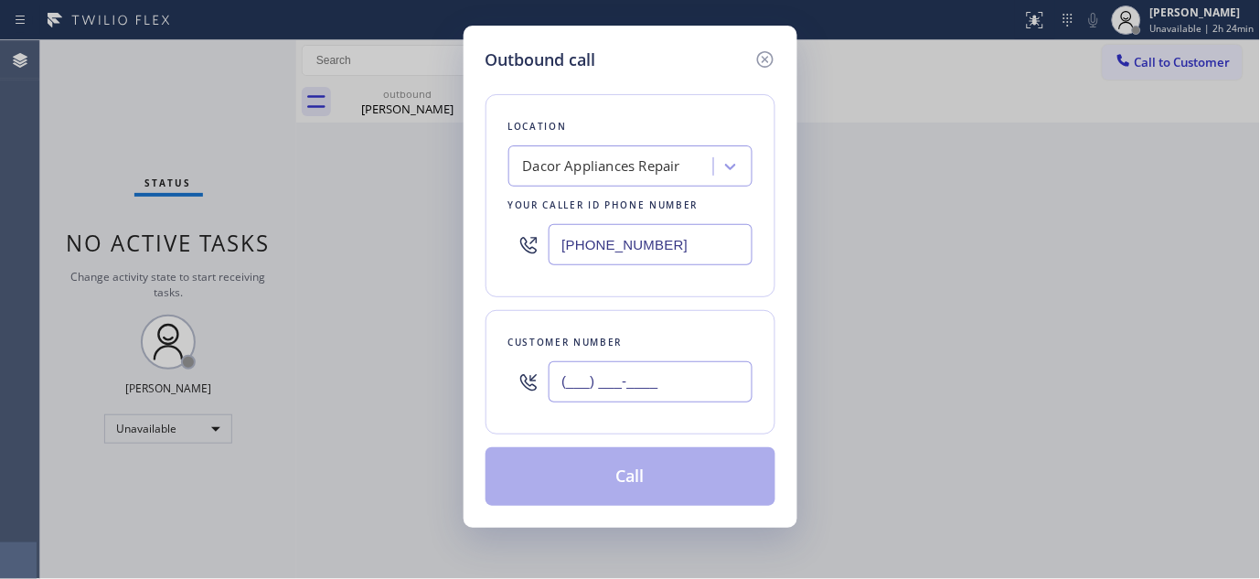
click at [696, 371] on input "(___) ___-____" at bounding box center [650, 381] width 204 height 41
paste input "425) 246-9384"
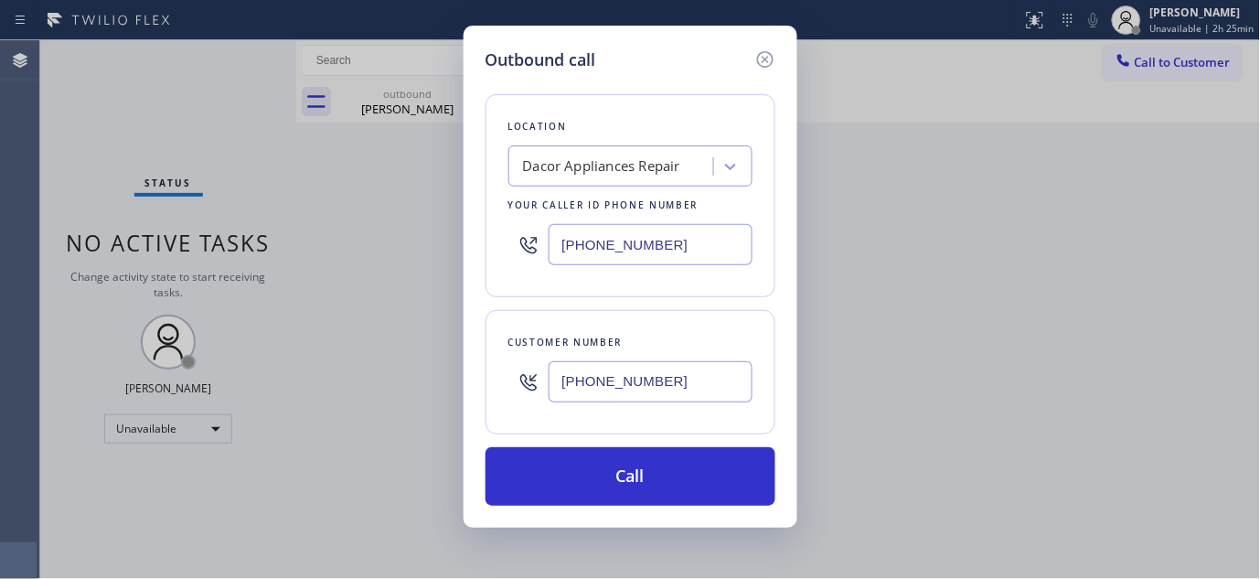
drag, startPoint x: 501, startPoint y: 367, endPoint x: 485, endPoint y: 354, distance: 20.7
click at [475, 367] on div "Outbound call Location Dacor Appliances Repair Your caller id phone number [PHO…" at bounding box center [630, 277] width 334 height 502
paste input "818) 272-5938"
type input "[PHONE_NUMBER]"
paste input "323) 310-0103"
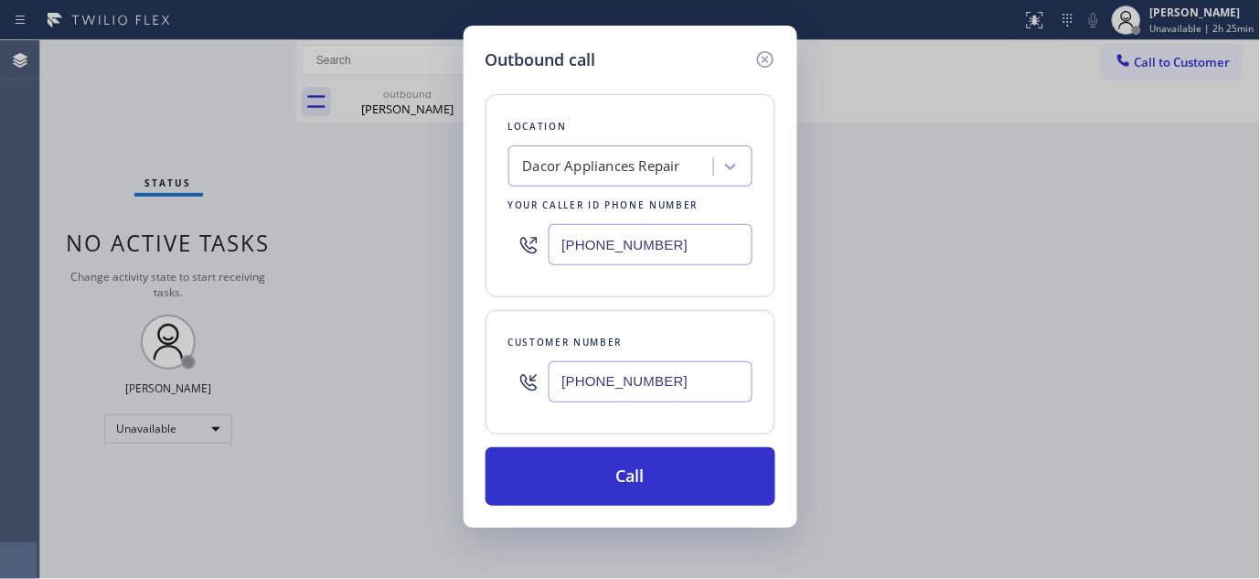
drag, startPoint x: 658, startPoint y: 250, endPoint x: 452, endPoint y: 261, distance: 206.9
click at [412, 256] on div "Outbound call Location Dacor Appliances Repair Your caller id phone number [PHO…" at bounding box center [630, 289] width 1260 height 579
click at [687, 244] on input "[PHONE_NUMBER]" at bounding box center [650, 244] width 204 height 41
drag, startPoint x: 687, startPoint y: 244, endPoint x: 466, endPoint y: 253, distance: 221.4
click at [466, 253] on div "Outbound call Location Dacor Appliances Repair Your caller id phone number [PHO…" at bounding box center [630, 277] width 334 height 502
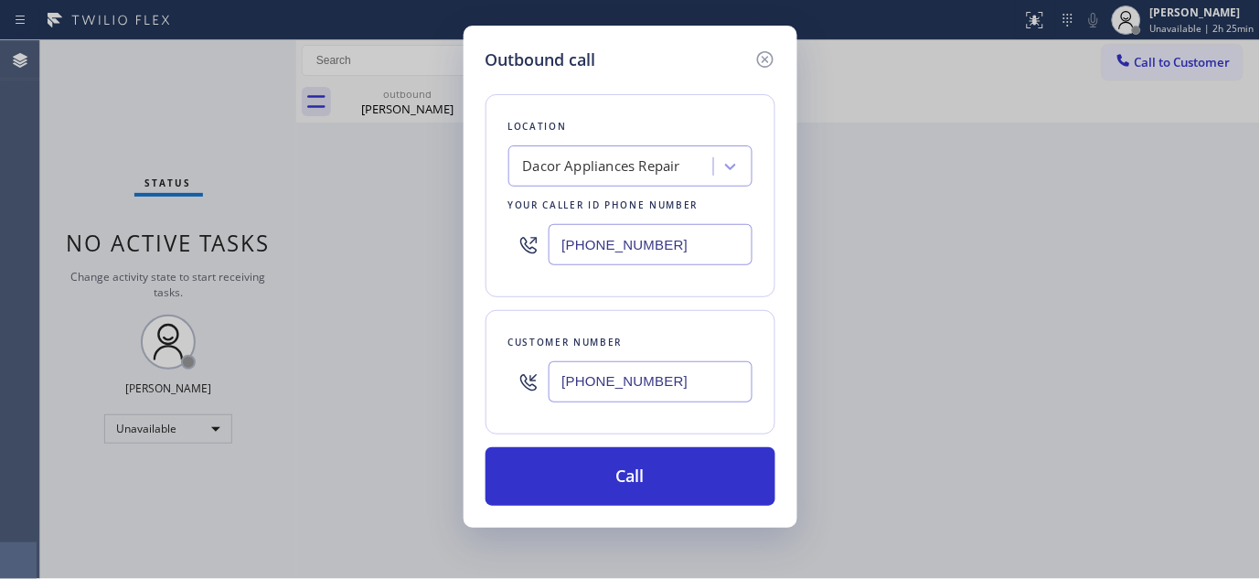
paste input "text"
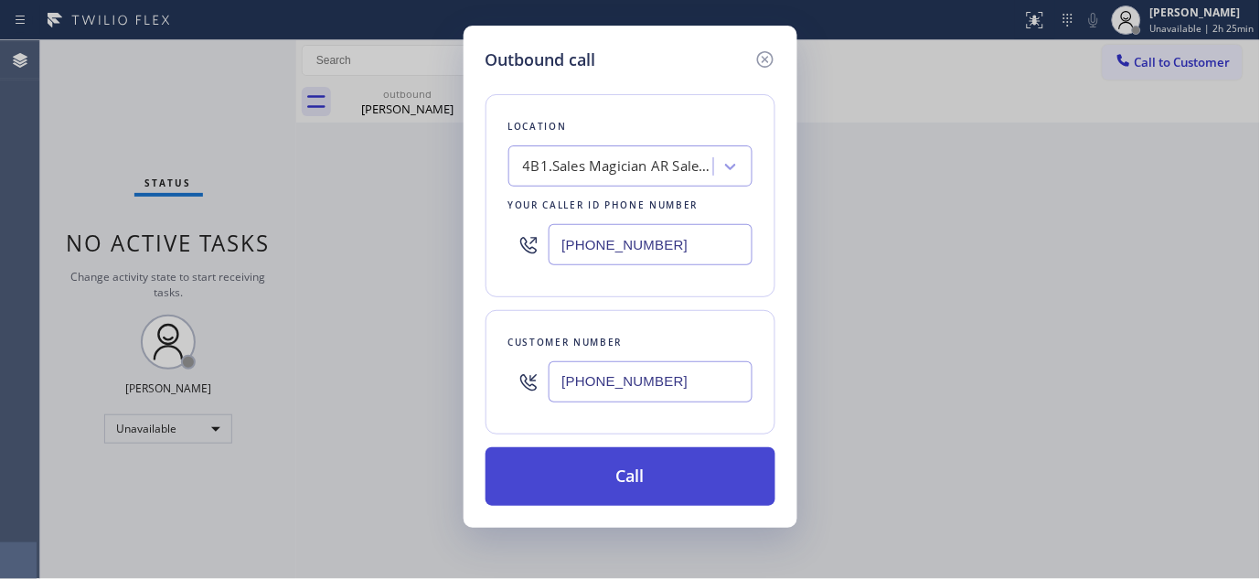
type input "[PHONE_NUMBER]"
click at [706, 489] on button "Call" at bounding box center [630, 476] width 290 height 58
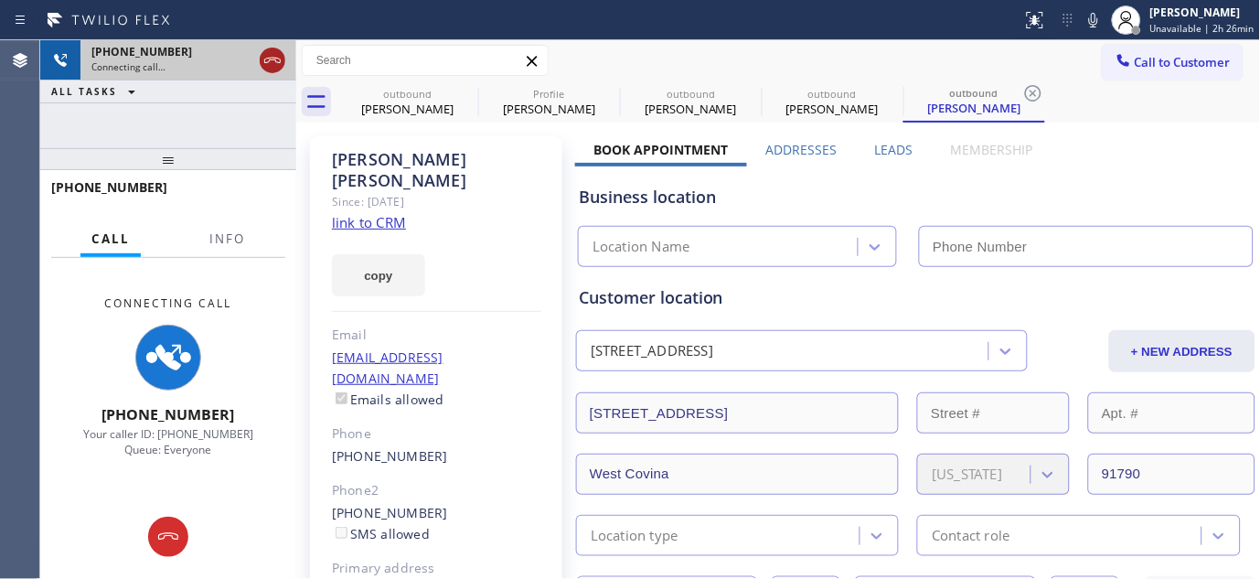
type input "[PHONE_NUMBER]"
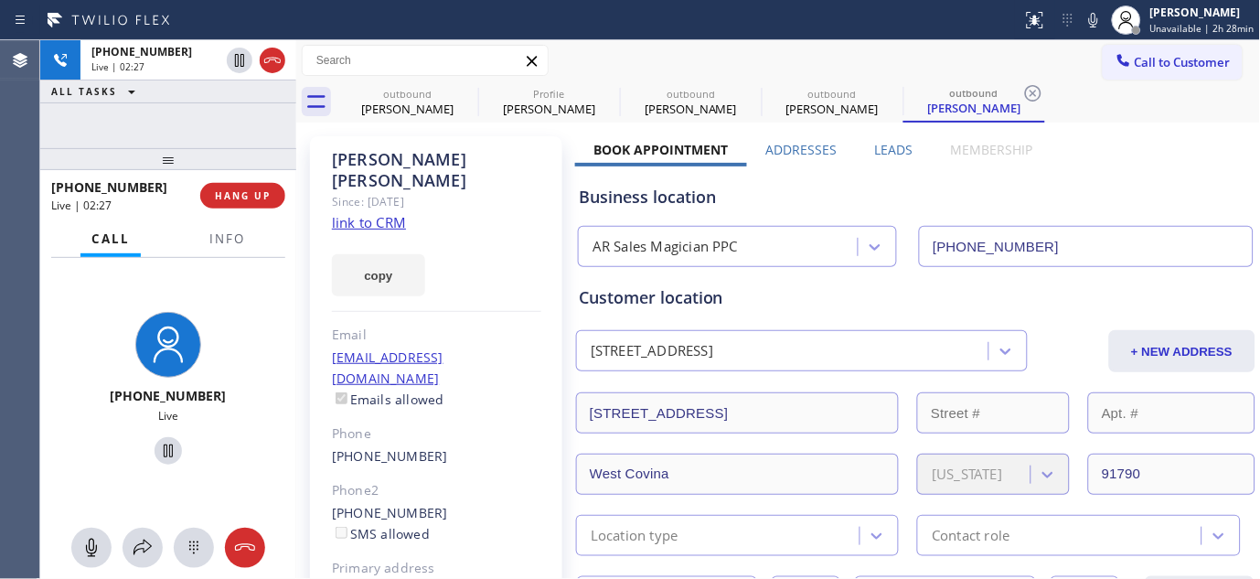
drag, startPoint x: 177, startPoint y: 153, endPoint x: 170, endPoint y: 112, distance: 41.8
click at [169, 119] on div "[PHONE_NUMBER] Live | 02:27 ALL TASKS ALL TASKS ACTIVE TASKS TASKS IN WRAP UP […" at bounding box center [168, 309] width 256 height 538
drag, startPoint x: 261, startPoint y: 153, endPoint x: 265, endPoint y: 134, distance: 18.6
click at [261, 140] on div "[PHONE_NUMBER] Live | 02:35 ALL TASKS ALL TASKS ACTIVE TASKS TASKS IN WRAP UP […" at bounding box center [168, 309] width 256 height 538
drag, startPoint x: 266, startPoint y: 148, endPoint x: 285, endPoint y: 122, distance: 32.0
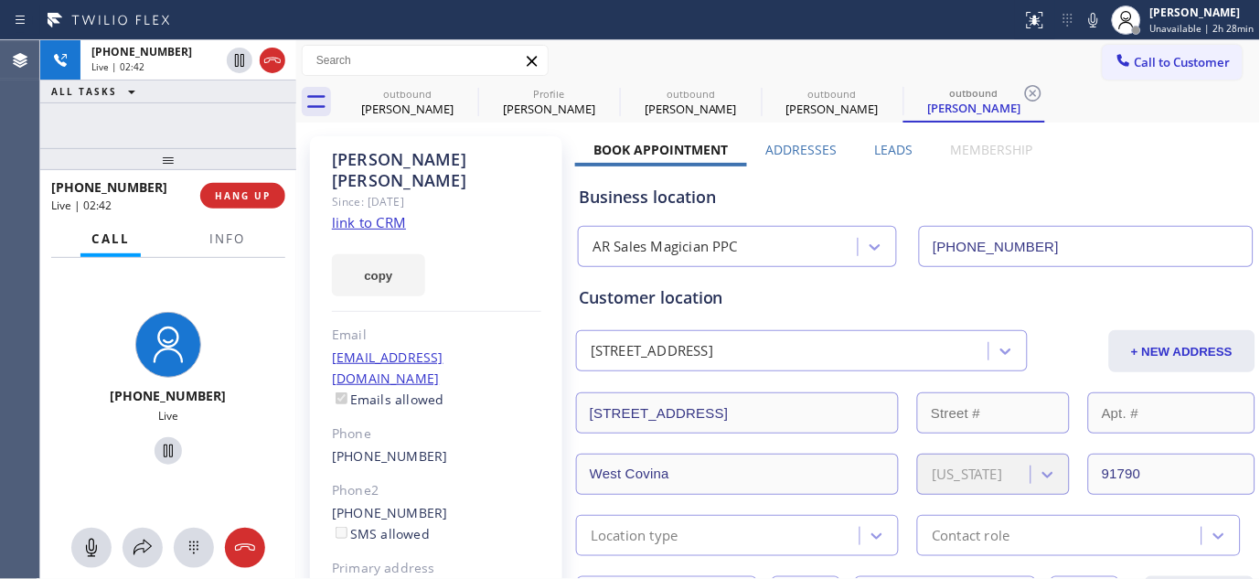
click at [267, 137] on div "[PHONE_NUMBER] Live | 02:42 ALL TASKS ALL TASKS ACTIVE TASKS TASKS IN WRAP UP […" at bounding box center [168, 309] width 256 height 538
click at [468, 90] on icon at bounding box center [466, 93] width 16 height 16
click at [0, 0] on icon at bounding box center [0, 0] width 0 height 0
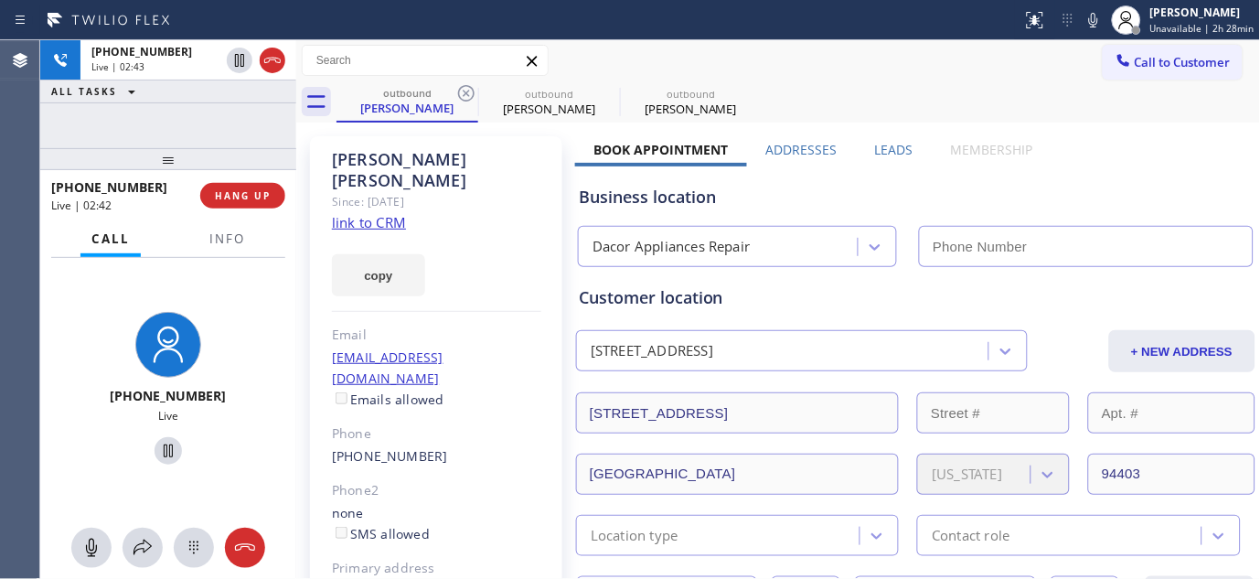
type input "[PHONE_NUMBER]"
click at [468, 90] on icon at bounding box center [466, 93] width 16 height 16
type input "[PHONE_NUMBER]"
click at [468, 90] on icon at bounding box center [466, 93] width 16 height 16
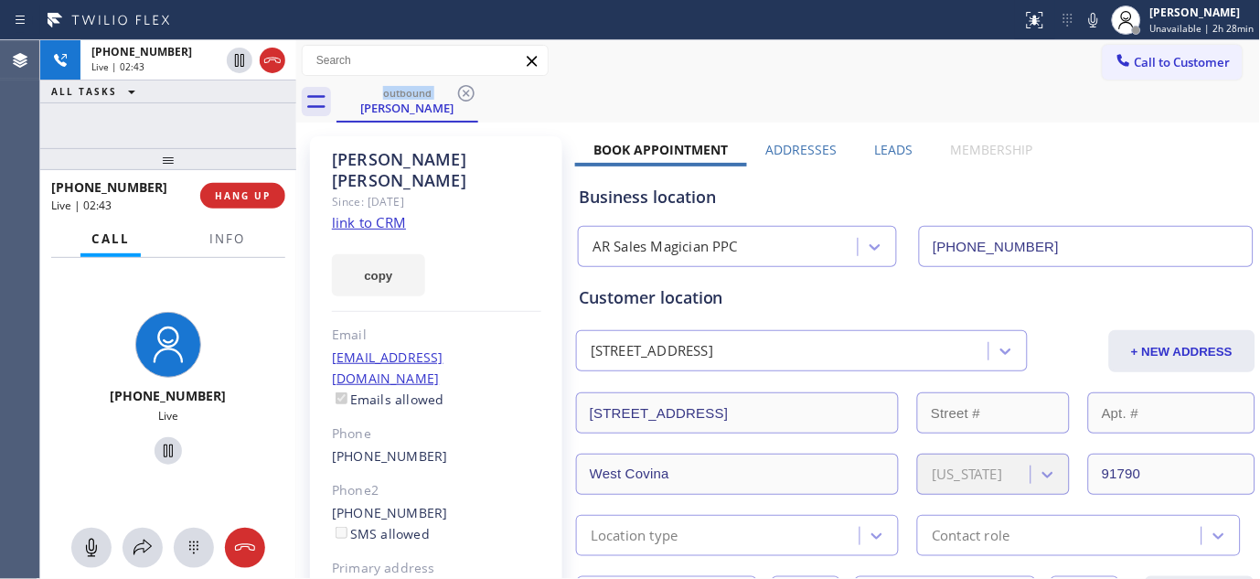
click at [799, 69] on div "Call to Customer Outbound call Location AR Sales Magician PPC Your caller id ph…" at bounding box center [778, 61] width 964 height 32
drag, startPoint x: 172, startPoint y: 158, endPoint x: 340, endPoint y: 6, distance: 226.5
click at [230, 47] on div "[PHONE_NUMBER] Live | 06:23 ALL TASKS ALL TASKS ACTIVE TASKS TASKS IN WRAP UP […" at bounding box center [168, 309] width 256 height 538
drag, startPoint x: 158, startPoint y: 153, endPoint x: 166, endPoint y: 92, distance: 60.9
click at [161, 111] on div "[PHONE_NUMBER] Live | 06:26 ALL TASKS ALL TASKS ACTIVE TASKS TASKS IN WRAP UP […" at bounding box center [168, 309] width 256 height 538
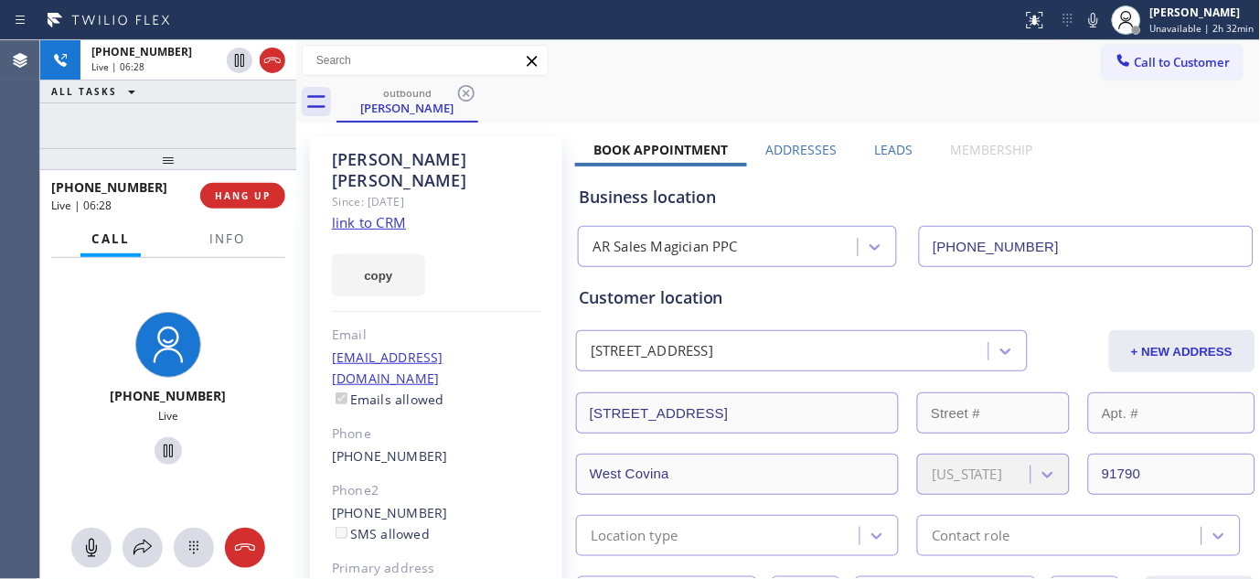
drag, startPoint x: 175, startPoint y: 158, endPoint x: 303, endPoint y: 43, distance: 172.2
click at [186, 125] on div "[PHONE_NUMBER] Live | 06:28 ALL TASKS ALL TASKS ACTIVE TASKS TASKS IN WRAP UP […" at bounding box center [168, 309] width 256 height 538
click at [225, 197] on span "HANG UP" at bounding box center [243, 195] width 56 height 13
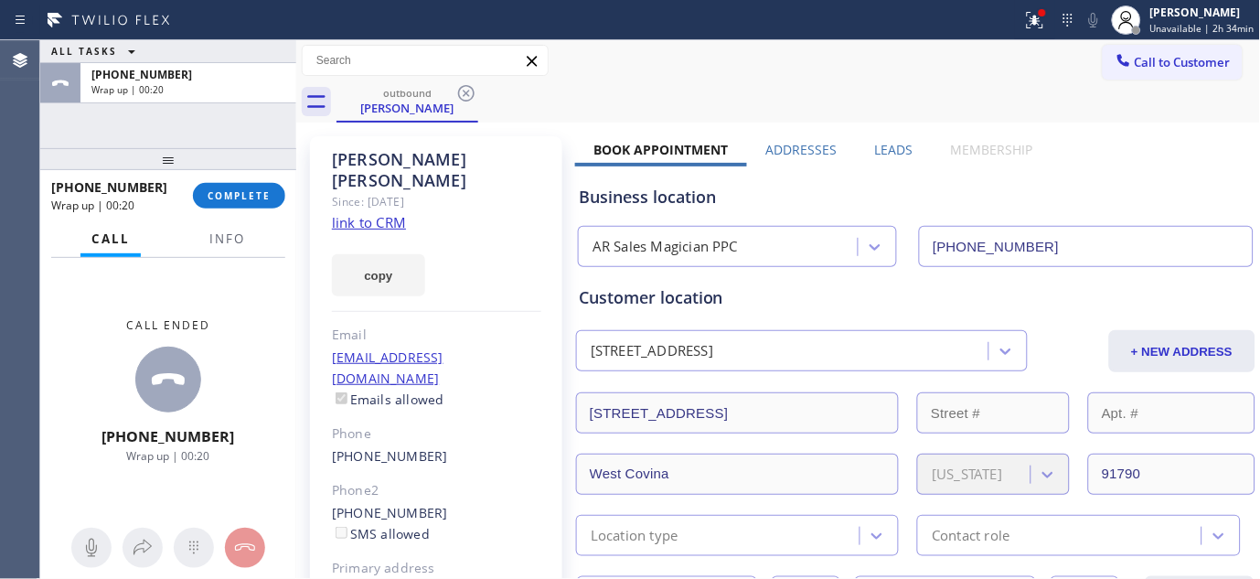
drag, startPoint x: 254, startPoint y: 192, endPoint x: 314, endPoint y: 205, distance: 60.8
click at [254, 192] on span "COMPLETE" at bounding box center [238, 195] width 63 height 13
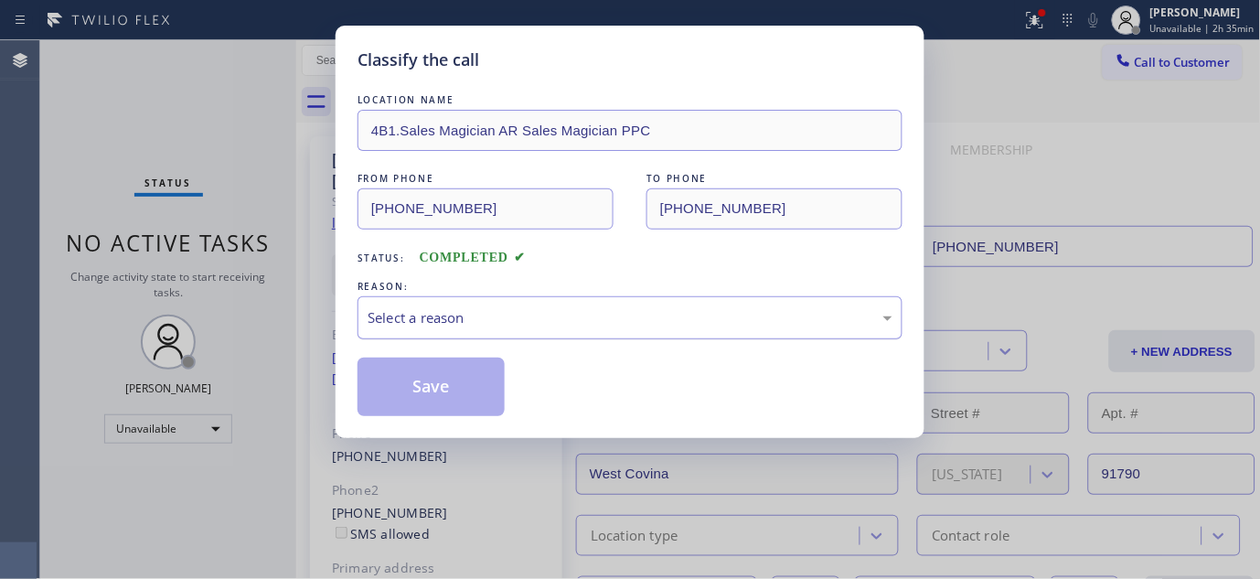
click at [627, 324] on div "Select a reason" at bounding box center [629, 317] width 525 height 21
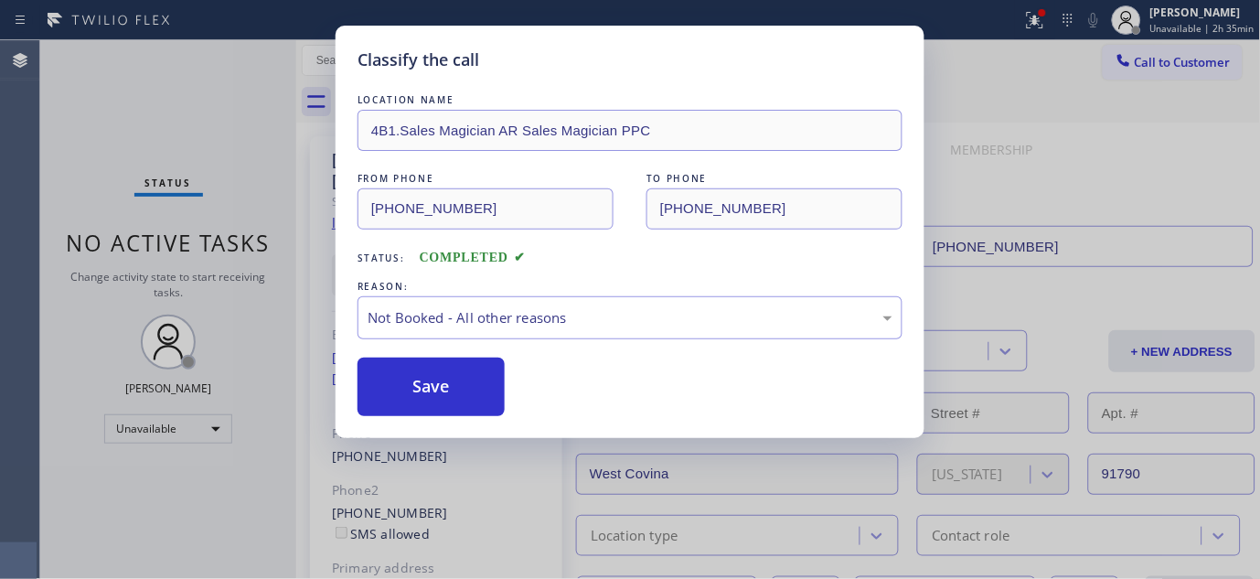
click at [463, 388] on button "Save" at bounding box center [430, 386] width 147 height 58
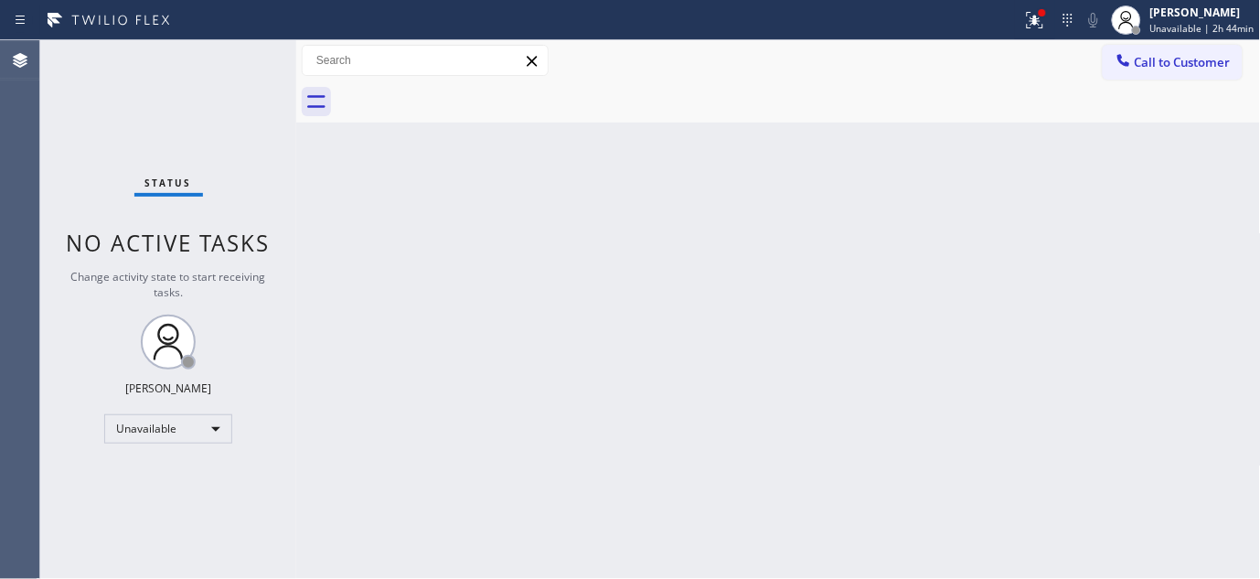
click at [1161, 59] on span "Call to Customer" at bounding box center [1182, 62] width 96 height 16
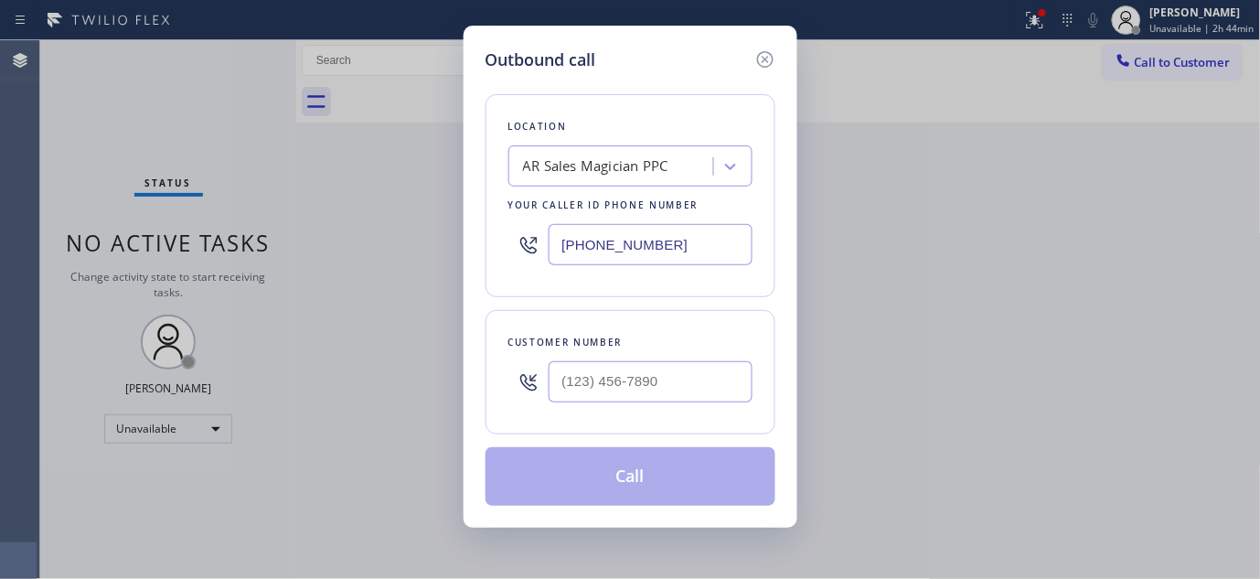
paste input "650) 935-4987"
drag, startPoint x: 702, startPoint y: 250, endPoint x: 437, endPoint y: 244, distance: 265.1
click at [437, 245] on div "Outbound call Location AR Sales Magician PPC Your caller id phone number [PHONE…" at bounding box center [630, 289] width 1260 height 579
type input "[PHONE_NUMBER]"
drag, startPoint x: 697, startPoint y: 369, endPoint x: 433, endPoint y: 354, distance: 264.6
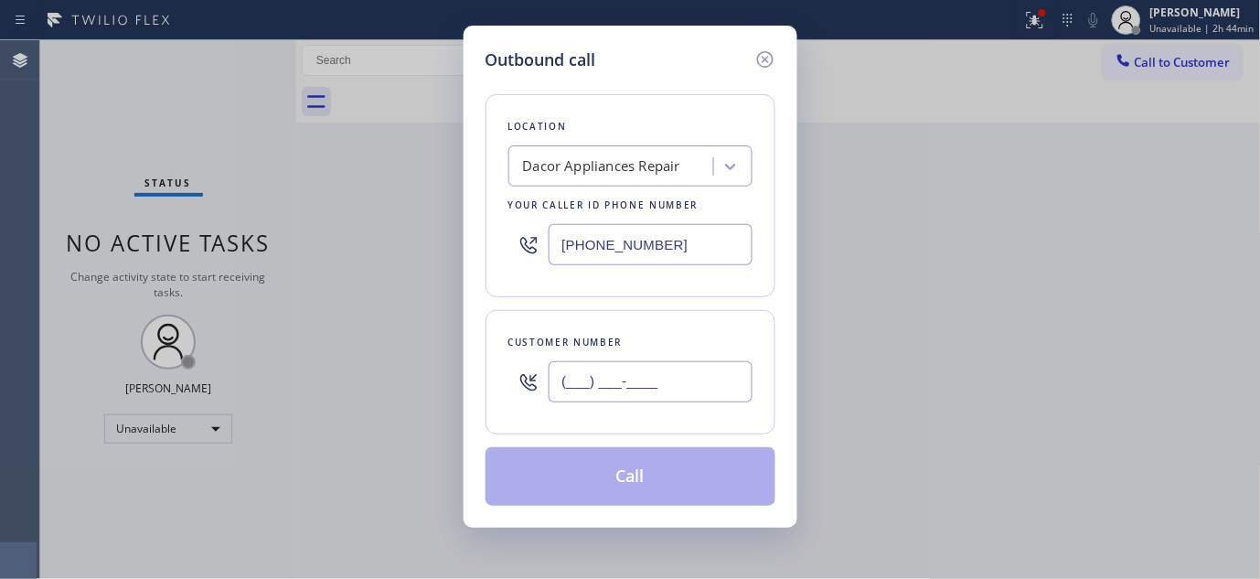
click at [399, 379] on div "Outbound call Location Dacor Appliances Repair Your caller id phone number [PHO…" at bounding box center [630, 289] width 1260 height 579
paste input "415) 320-3746"
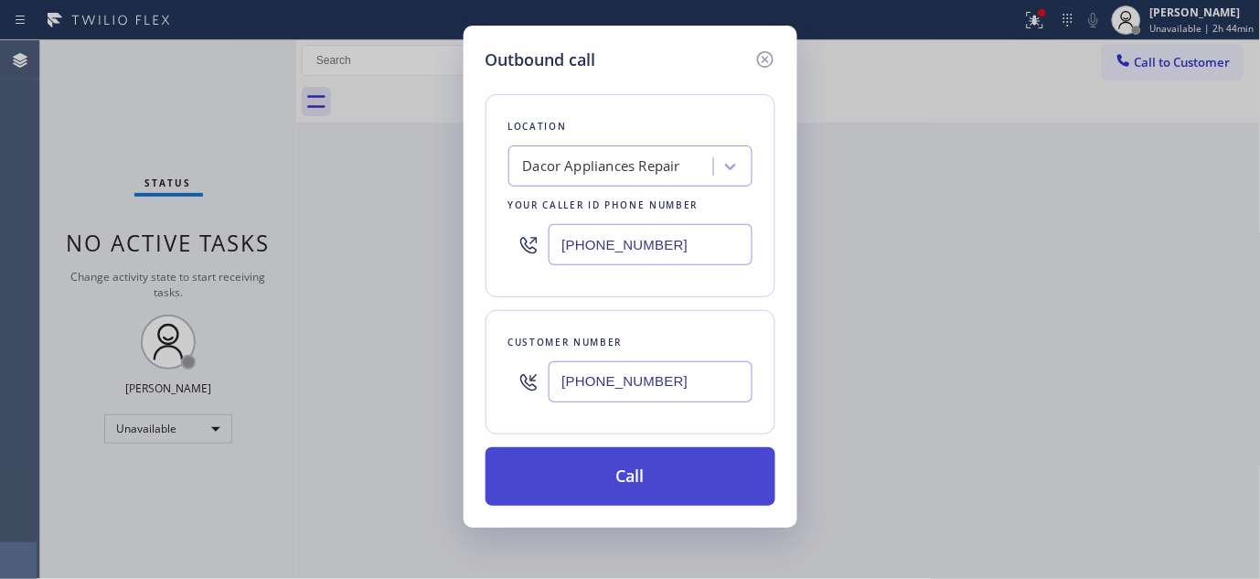
type input "[PHONE_NUMBER]"
click at [665, 466] on button "Call" at bounding box center [630, 476] width 290 height 58
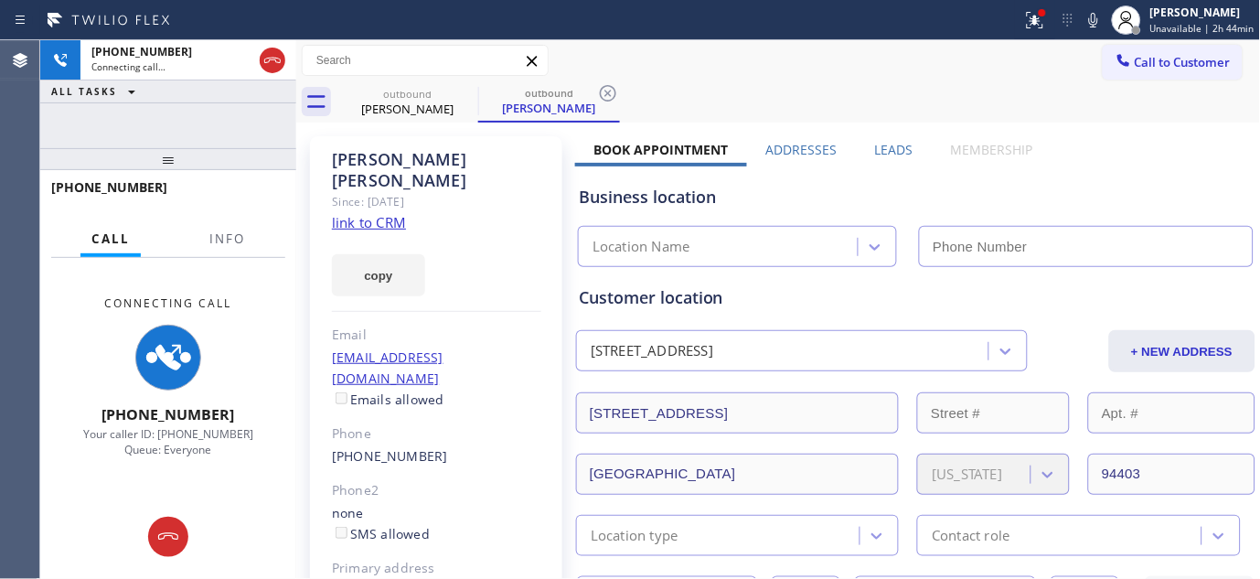
drag, startPoint x: 1108, startPoint y: 23, endPoint x: 1100, endPoint y: 34, distance: 13.7
click at [1104, 23] on icon at bounding box center [1093, 20] width 22 height 22
click at [1037, 21] on icon at bounding box center [1031, 18] width 11 height 13
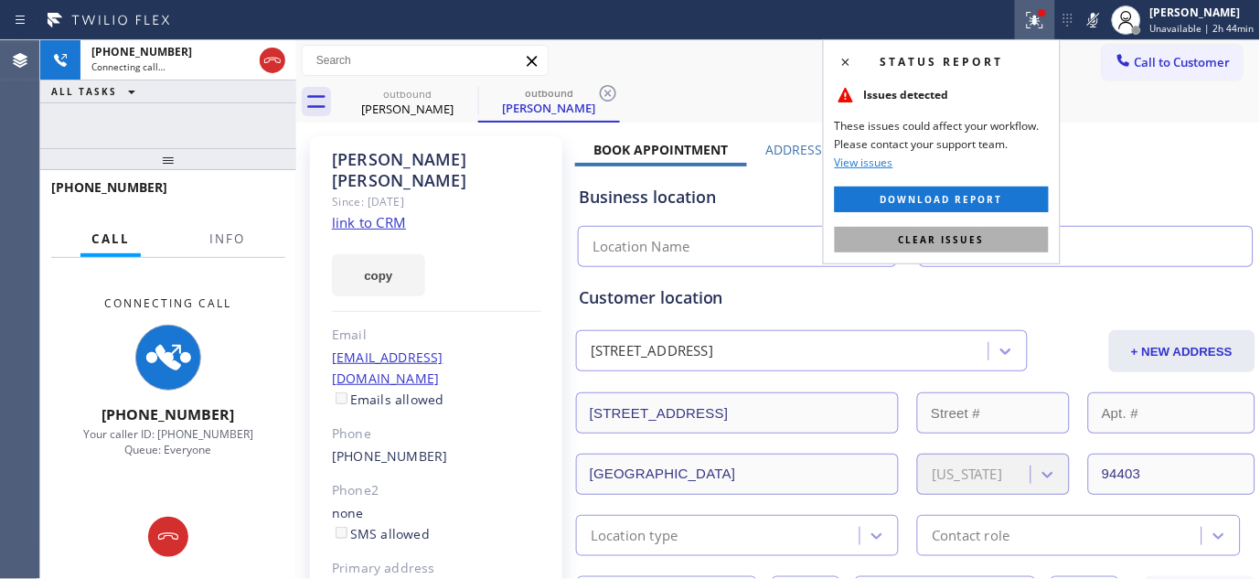
click at [982, 233] on span "Clear issues" at bounding box center [942, 239] width 86 height 13
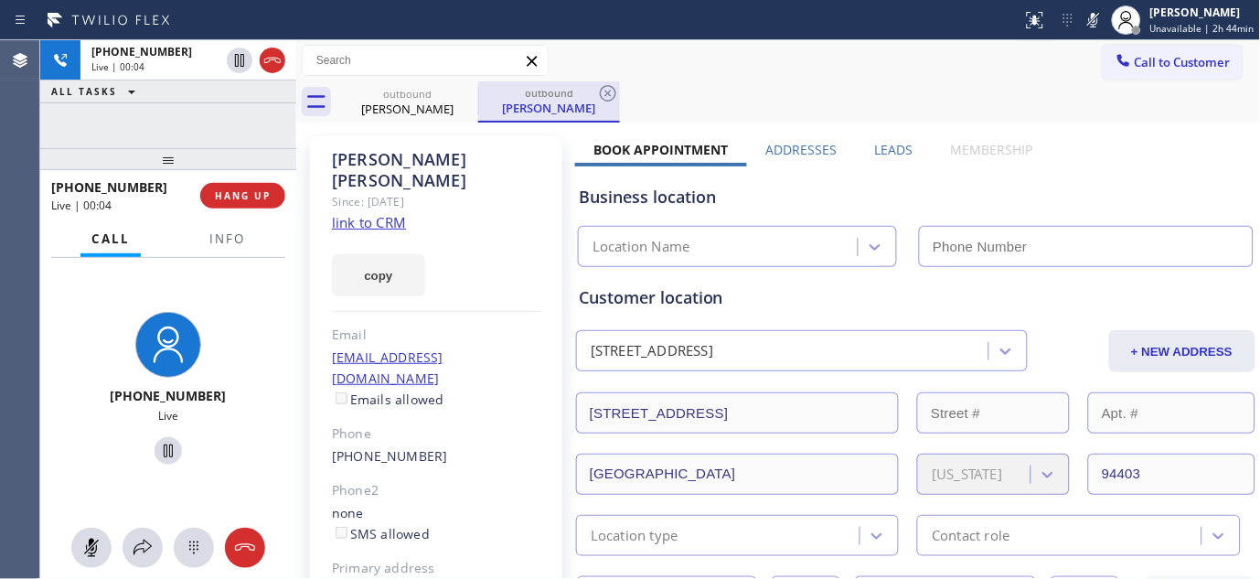
drag, startPoint x: 1101, startPoint y: 22, endPoint x: 525, endPoint y: 107, distance: 582.1
click at [1101, 22] on icon at bounding box center [1093, 20] width 22 height 22
type input "[PHONE_NUMBER]"
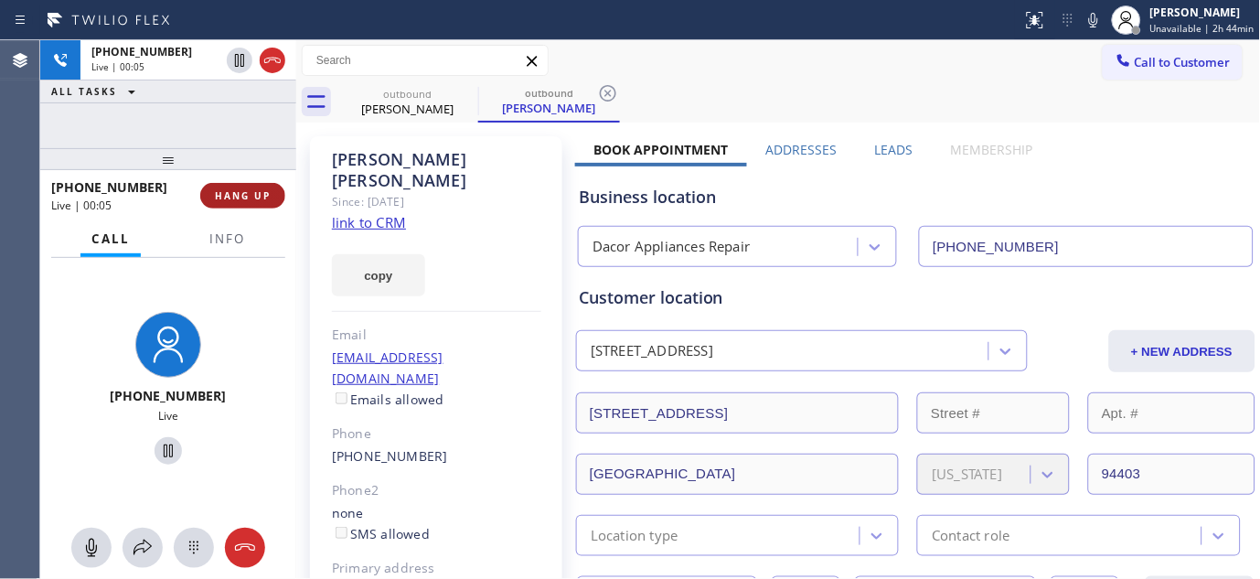
click at [213, 197] on button "HANG UP" at bounding box center [242, 196] width 85 height 26
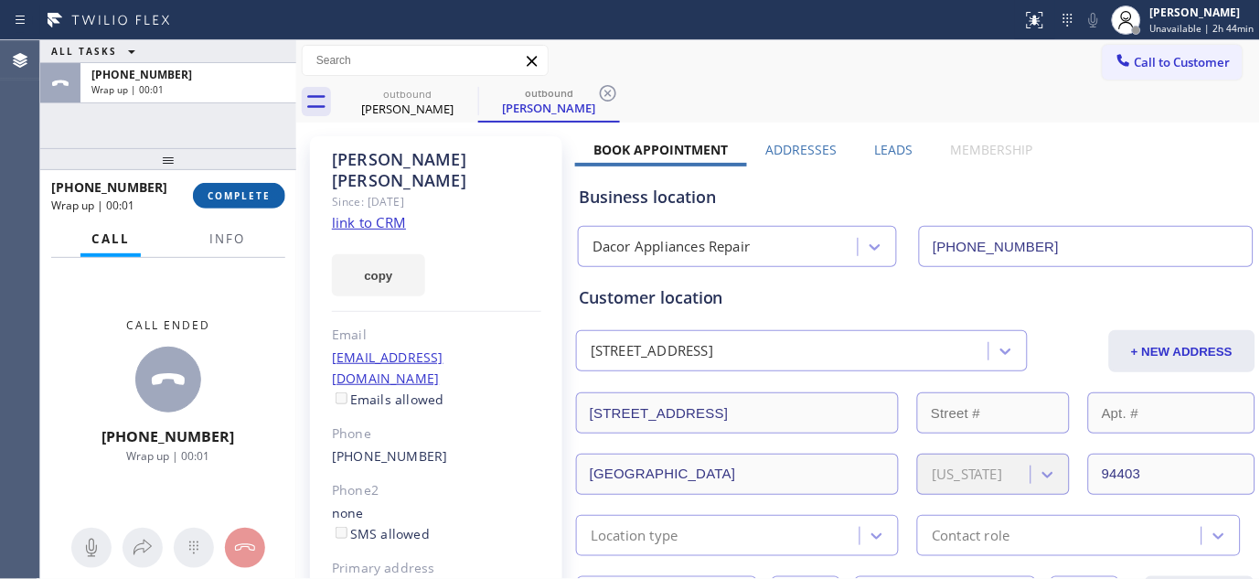
click at [215, 194] on span "COMPLETE" at bounding box center [238, 195] width 63 height 13
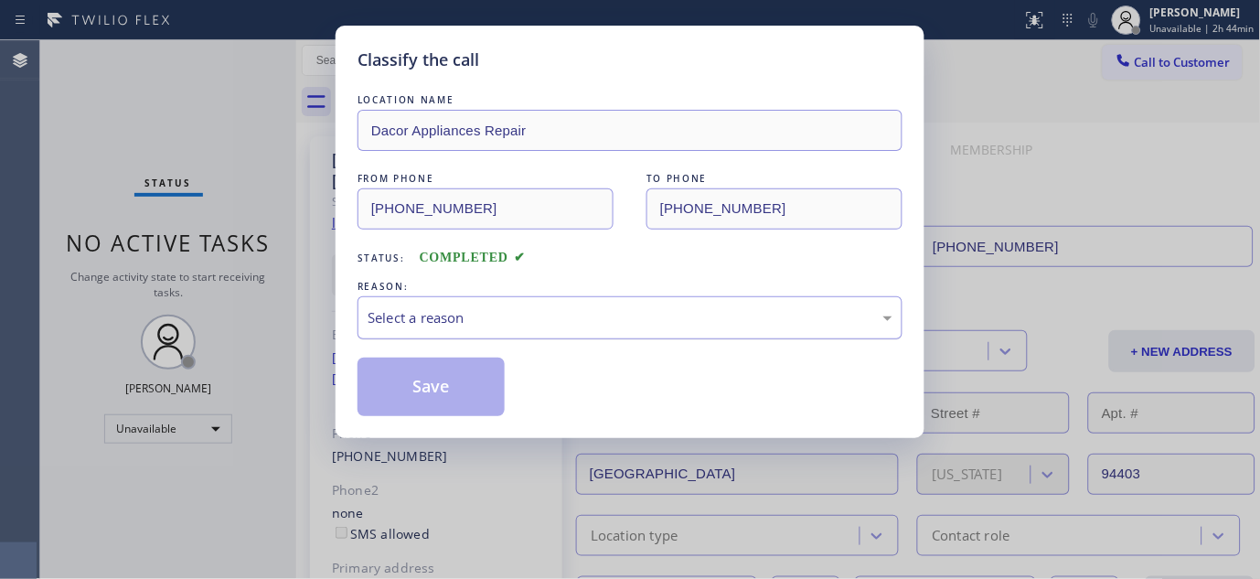
drag, startPoint x: 215, startPoint y: 194, endPoint x: 587, endPoint y: 335, distance: 397.8
click at [601, 313] on div "Select a reason" at bounding box center [629, 317] width 525 height 21
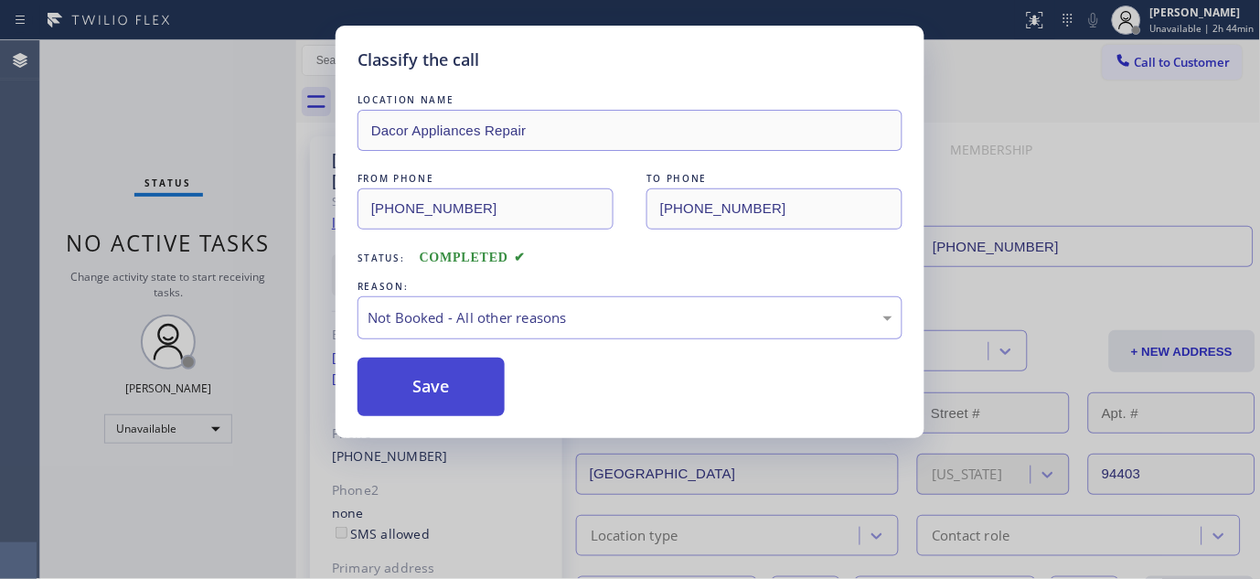
click at [446, 387] on button "Save" at bounding box center [430, 386] width 147 height 58
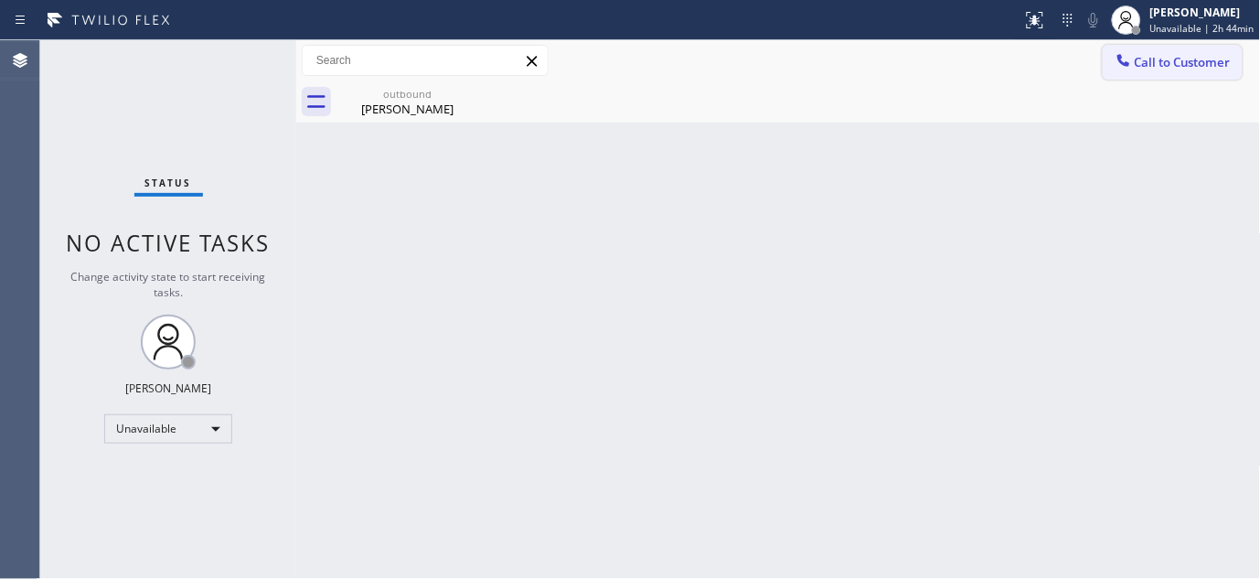
click at [1140, 51] on button "Call to Customer" at bounding box center [1172, 62] width 140 height 35
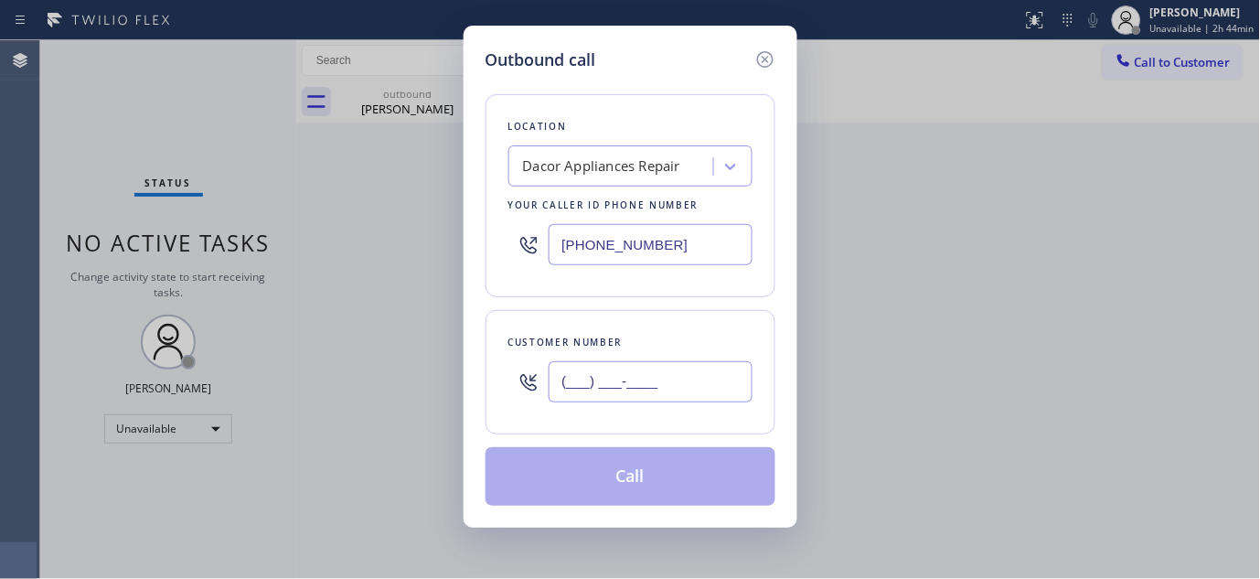
click at [689, 366] on input "(___) ___-____" at bounding box center [650, 381] width 204 height 41
paste input "415) 320-3746"
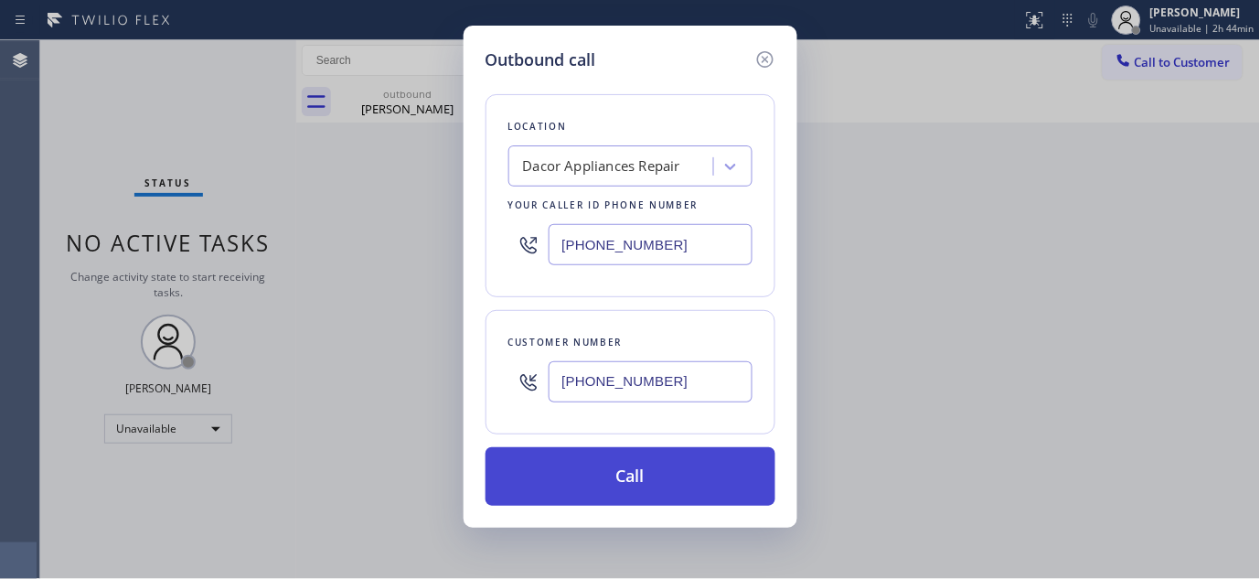
type input "[PHONE_NUMBER]"
click at [705, 481] on button "Call" at bounding box center [630, 476] width 290 height 58
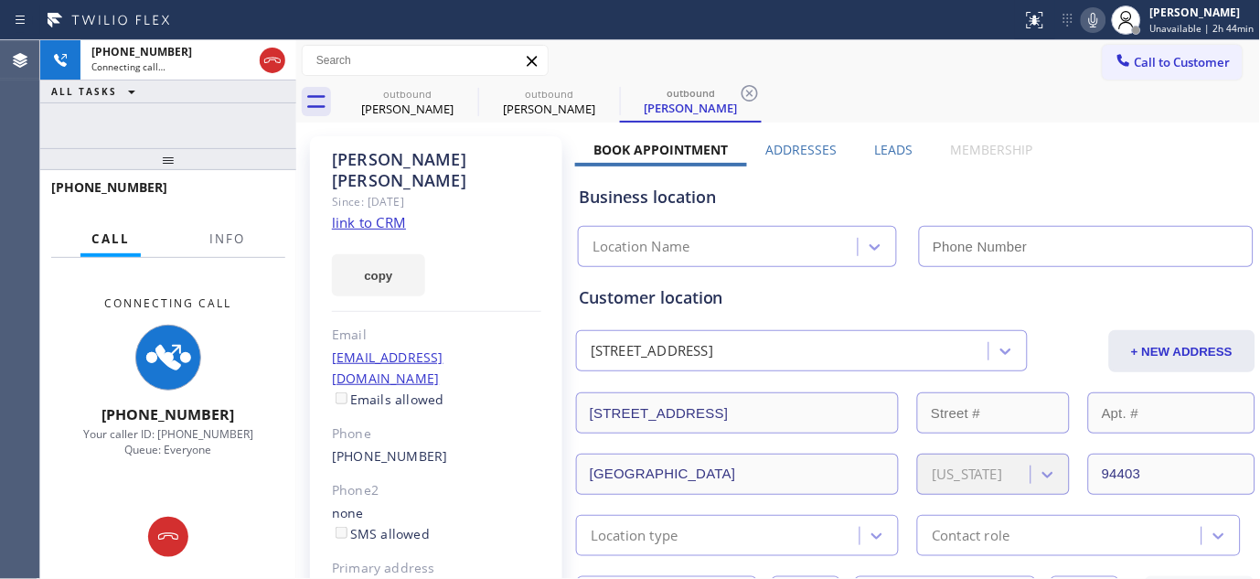
click at [1098, 20] on icon at bounding box center [1093, 20] width 22 height 22
type input "[PHONE_NUMBER]"
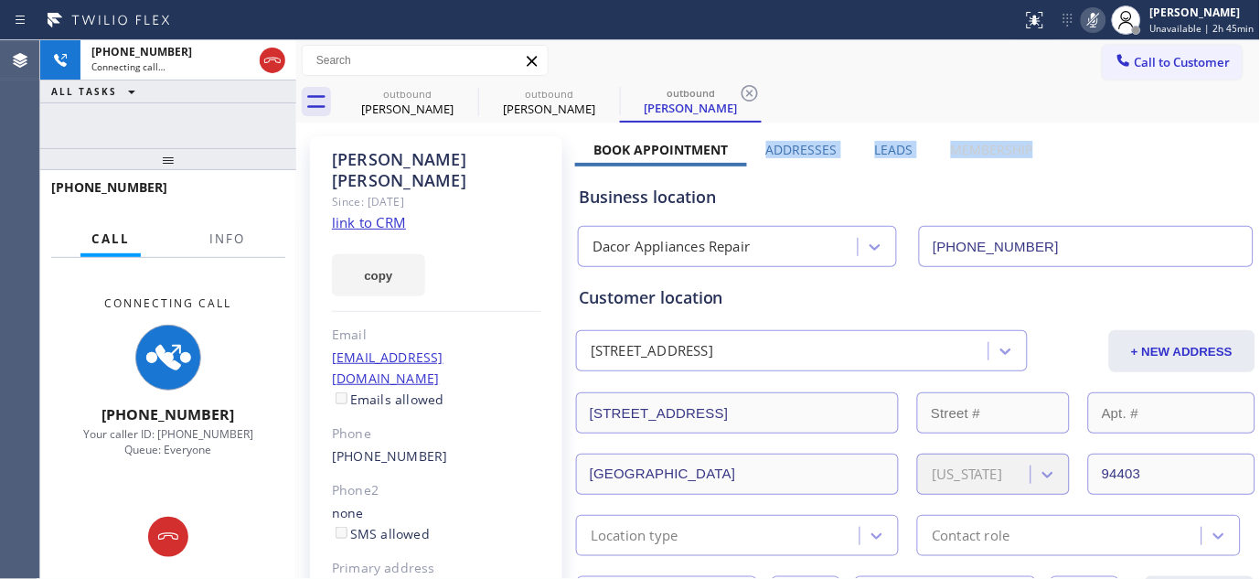
drag, startPoint x: 1054, startPoint y: 148, endPoint x: 760, endPoint y: 156, distance: 293.5
click at [880, 114] on div "outbound [PERSON_NAME] outbound [PERSON_NAME] outbound [PERSON_NAME]" at bounding box center [798, 101] width 924 height 41
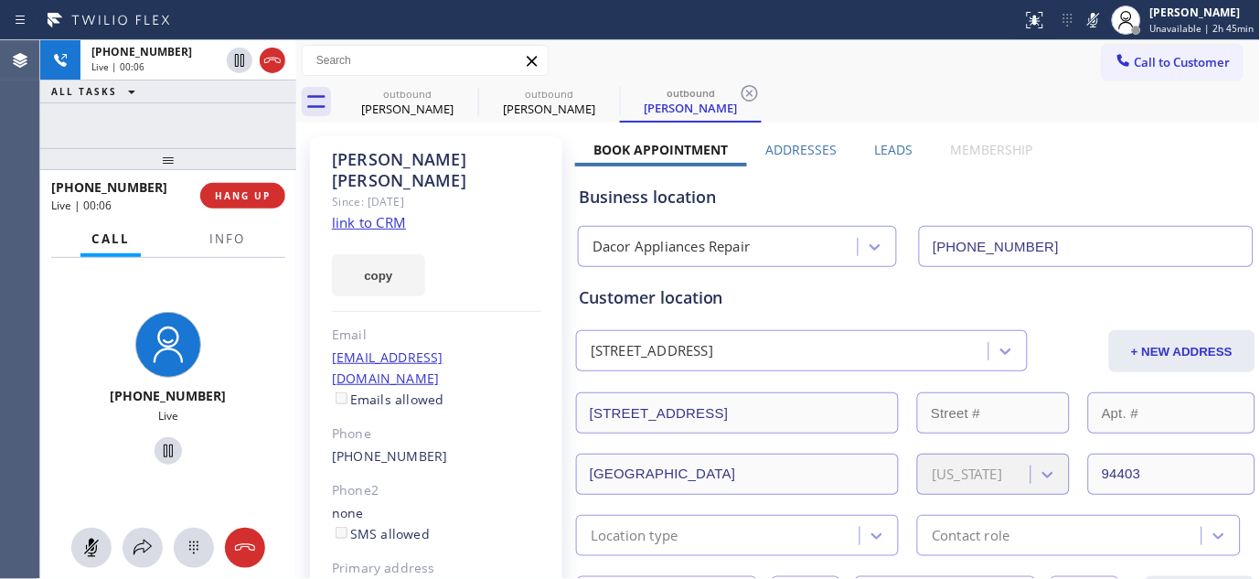
drag, startPoint x: 1099, startPoint y: 12, endPoint x: 973, endPoint y: 90, distance: 147.4
click at [1099, 13] on icon at bounding box center [1093, 20] width 22 height 22
click at [259, 199] on span "HANG UP" at bounding box center [243, 195] width 56 height 13
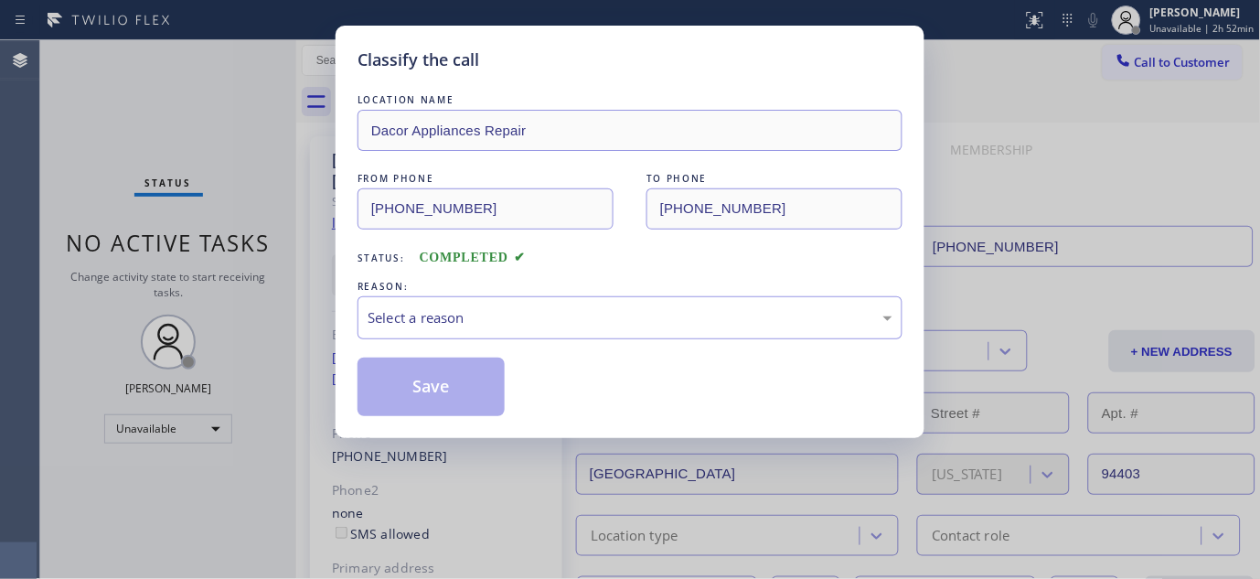
click at [259, 199] on div "Classify the call LOCATION NAME Dacor Appliances Repair FROM PHONE [PHONE_NUMBE…" at bounding box center [630, 289] width 1260 height 579
click at [530, 307] on div "Select a reason" at bounding box center [629, 317] width 525 height 21
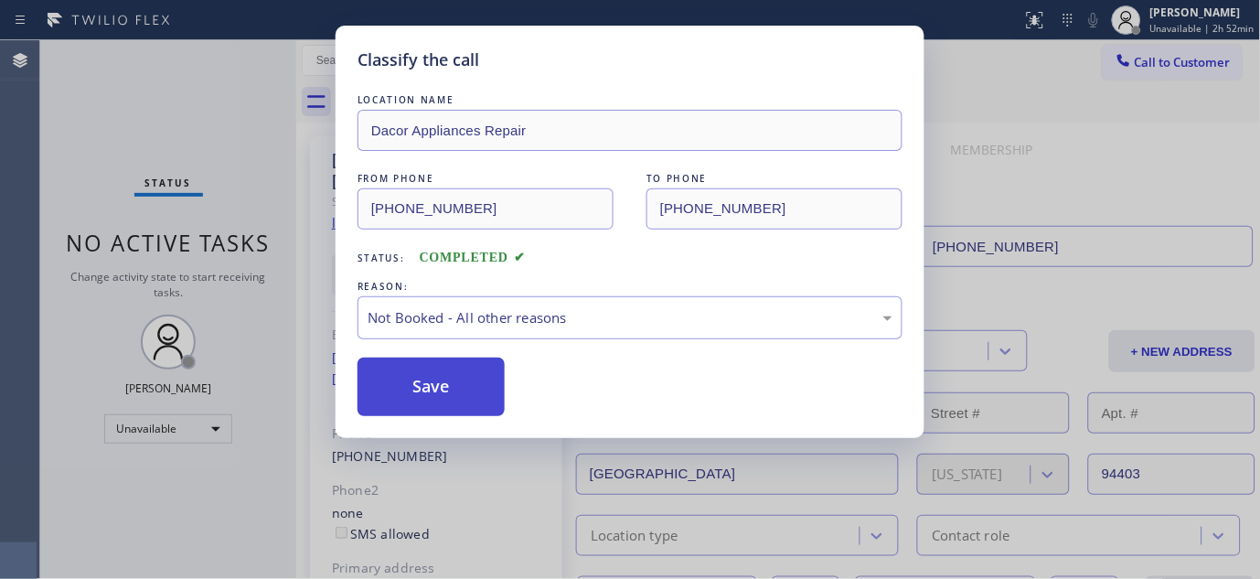
click at [421, 385] on button "Save" at bounding box center [430, 386] width 147 height 58
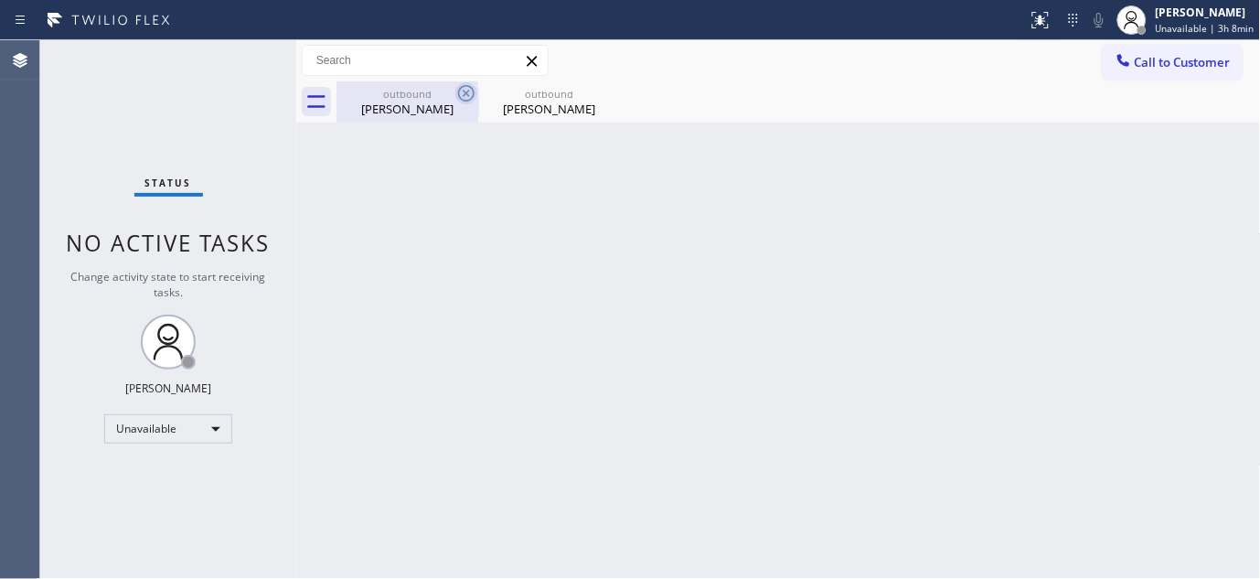
click at [467, 95] on icon at bounding box center [466, 93] width 22 height 22
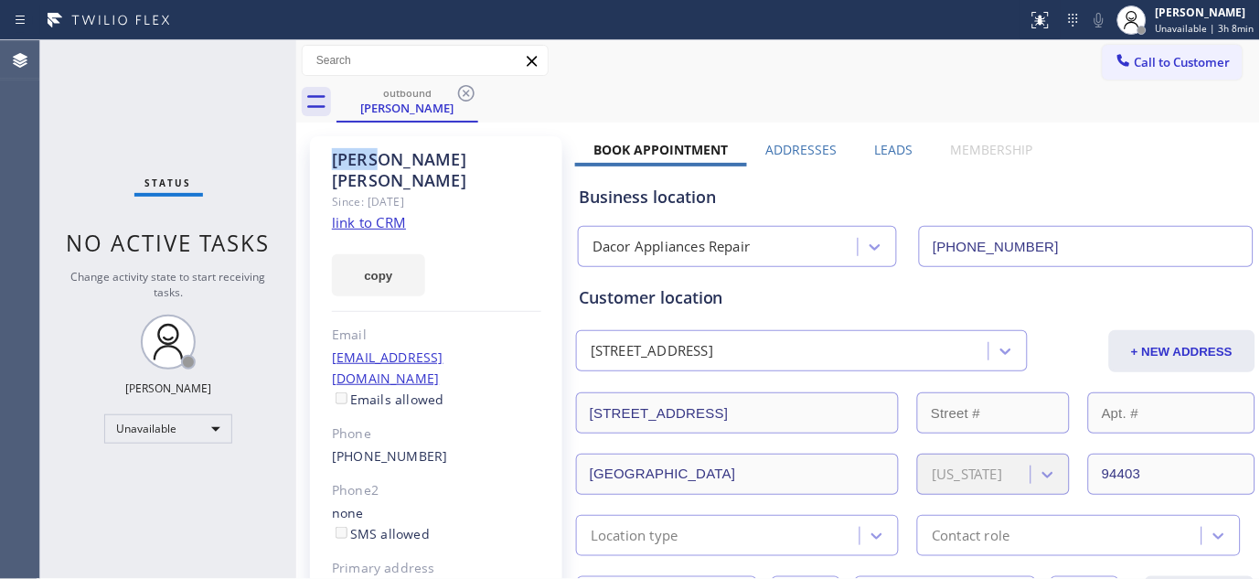
click at [467, 95] on icon at bounding box center [466, 93] width 22 height 22
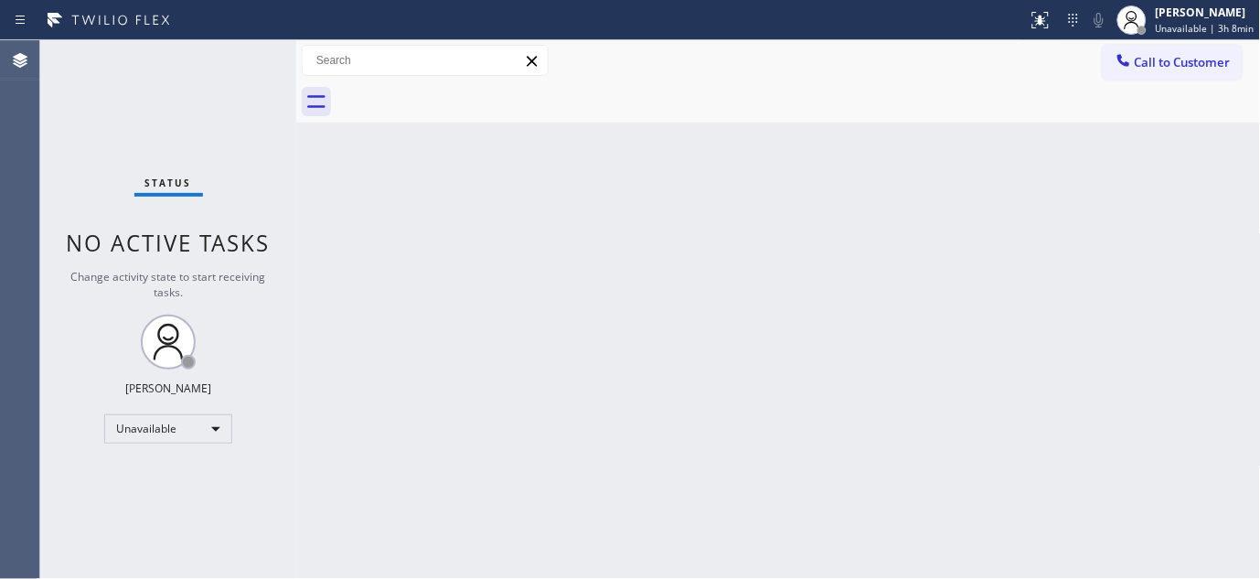
click at [718, 66] on div "Call to Customer Outbound call Location Dacor Appliances Repair Your caller id …" at bounding box center [778, 61] width 964 height 32
drag, startPoint x: 443, startPoint y: 187, endPoint x: 748, endPoint y: 3, distance: 356.0
click at [442, 187] on div "Back to Dashboard Change Sender ID Customers Technicians Select a contact Outbo…" at bounding box center [778, 309] width 964 height 538
